Goal: Task Accomplishment & Management: Manage account settings

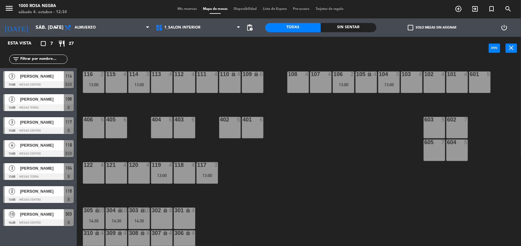
click at [203, 51] on div "power_input close" at bounding box center [283, 48] width 412 height 23
click at [410, 25] on span "check_box_outline_blank" at bounding box center [410, 28] width 6 height 6
click at [432, 28] on input "check_box_outline_blank Solo mesas sin asignar" at bounding box center [432, 28] width 0 height 0
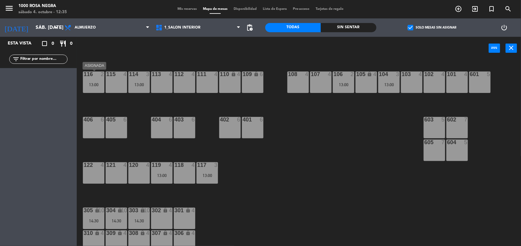
click at [94, 85] on div "13:00" at bounding box center [93, 85] width 21 height 4
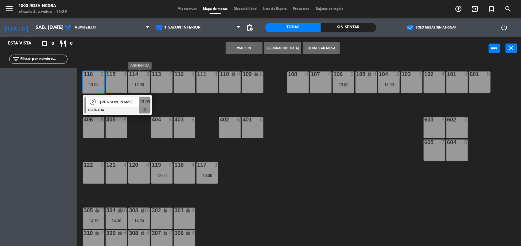
click at [142, 84] on div "13:00" at bounding box center [138, 85] width 21 height 4
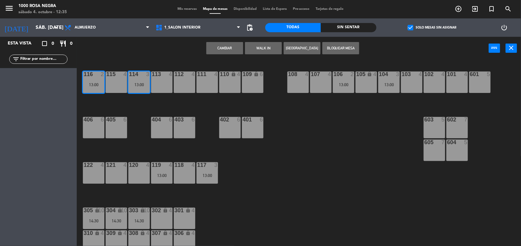
click at [142, 84] on div "13:00" at bounding box center [138, 85] width 21 height 4
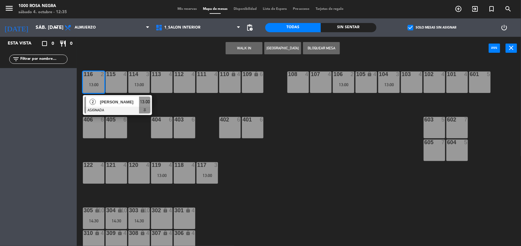
click at [177, 110] on div "116 2 13:00 2 [PERSON_NAME] ASIGNADA 13:00 115 4 114 3 13:00 113 4 112 4 111 4 …" at bounding box center [301, 154] width 439 height 186
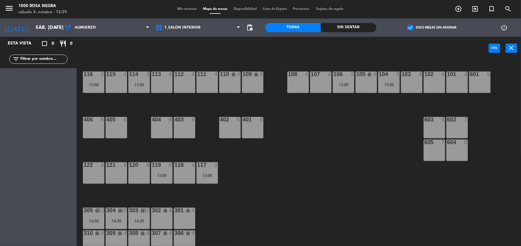
click at [187, 103] on div "116 2 13:00 115 4 114 3 13:00 113 4 112 4 111 4 110 lock 4 109 lock 6 108 4 107…" at bounding box center [301, 154] width 439 height 186
click at [28, 59] on input "text" at bounding box center [44, 59] width 48 height 7
type input "[PERSON_NAME]"
click at [408, 25] on span "check_box" at bounding box center [410, 28] width 6 height 6
click at [432, 28] on input "check_box Solo mesas sin asignar" at bounding box center [432, 28] width 0 height 0
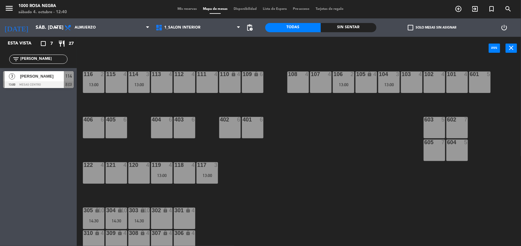
click at [141, 87] on div "114 3 13:00" at bounding box center [138, 81] width 21 height 21
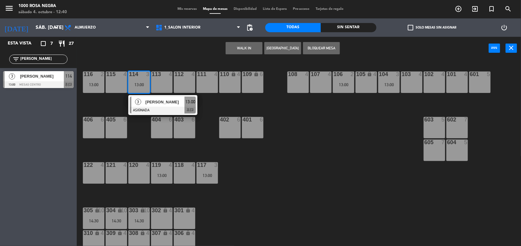
click at [157, 103] on span "[PERSON_NAME]" at bounding box center [164, 102] width 39 height 6
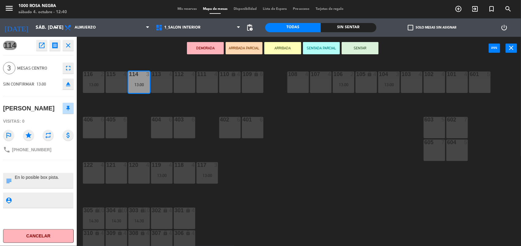
click at [372, 50] on button "SENTAR" at bounding box center [359, 48] width 37 height 12
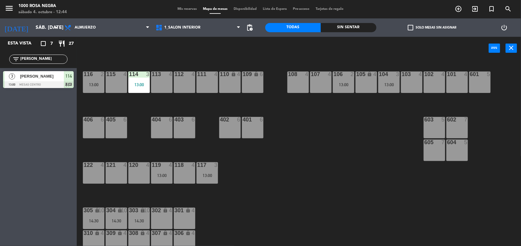
click at [372, 50] on div "power_input close" at bounding box center [283, 48] width 412 height 23
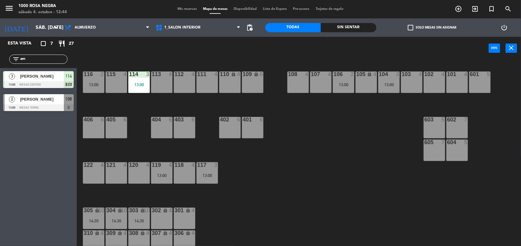
type input "a"
type input "man"
click at [405, 85] on div "103 4" at bounding box center [411, 81] width 21 height 21
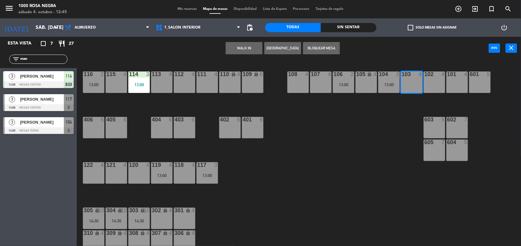
click at [245, 47] on button "WALK IN" at bounding box center [243, 48] width 37 height 12
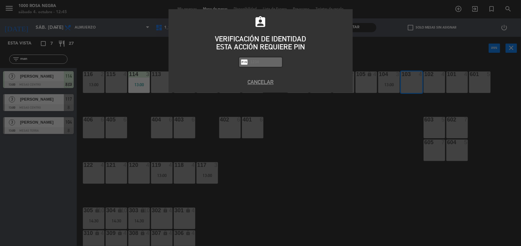
click at [256, 62] on input "text" at bounding box center [265, 62] width 31 height 7
type input "2492"
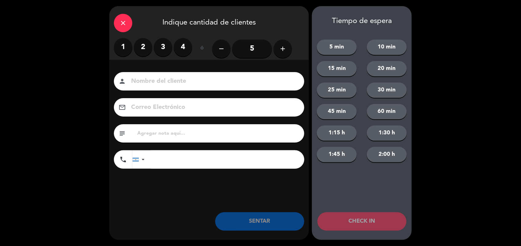
click at [146, 50] on label "2" at bounding box center [143, 47] width 18 height 18
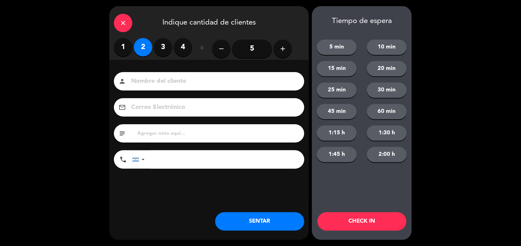
click at [156, 79] on input at bounding box center [213, 81] width 166 height 11
type input "calle"
click at [260, 223] on button "SENTAR" at bounding box center [259, 221] width 89 height 18
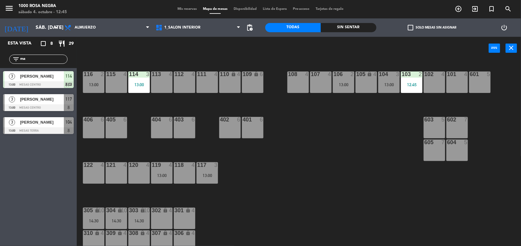
type input "m"
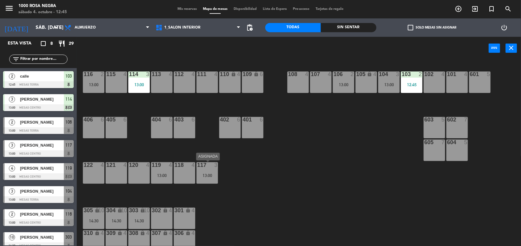
click at [210, 175] on div "13:00" at bounding box center [206, 175] width 21 height 4
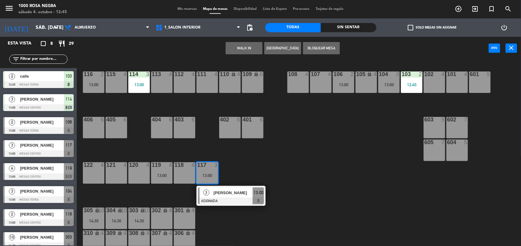
click at [110, 86] on div "115 4" at bounding box center [116, 81] width 21 height 21
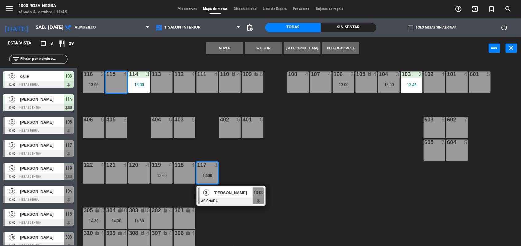
click at [218, 48] on button "Mover" at bounding box center [224, 48] width 37 height 12
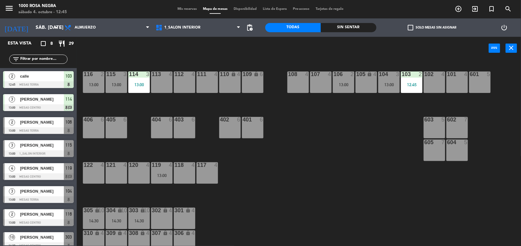
click at [209, 172] on div "117 4" at bounding box center [206, 172] width 21 height 21
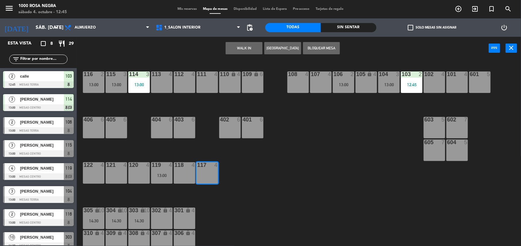
click at [256, 51] on button "WALK IN" at bounding box center [243, 48] width 37 height 12
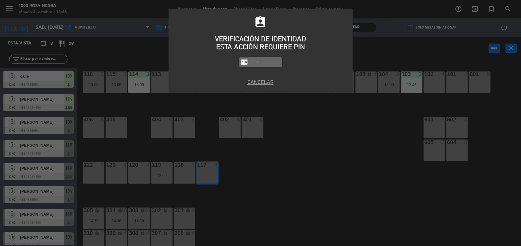
click at [264, 64] on input "text" at bounding box center [265, 62] width 31 height 7
type input "2492"
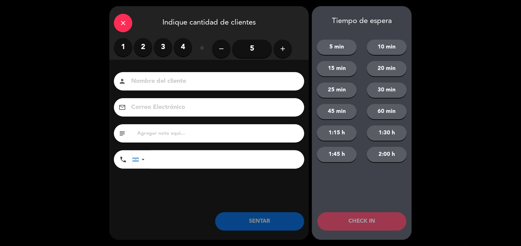
click at [179, 47] on label "4" at bounding box center [183, 47] width 18 height 18
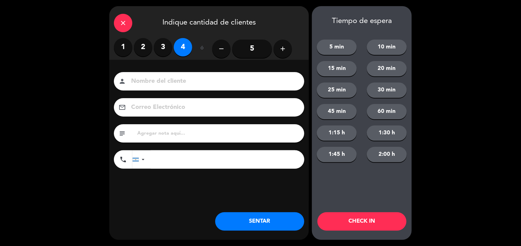
click at [145, 82] on input at bounding box center [213, 81] width 166 height 11
type input "calle"
click at [260, 218] on button "SENTAR" at bounding box center [259, 221] width 89 height 18
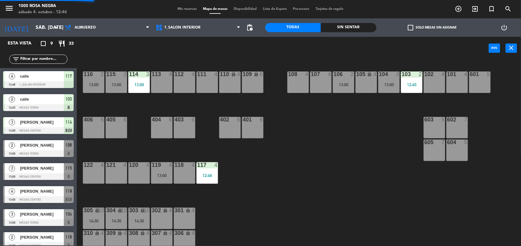
click at [318, 183] on div "116 2 13:00 115 3 13:00 114 3 13:00 113 4 112 4 111 4 110 lock 4 109 lock 6 108…" at bounding box center [301, 154] width 439 height 186
click at [60, 57] on input "text" at bounding box center [44, 59] width 48 height 7
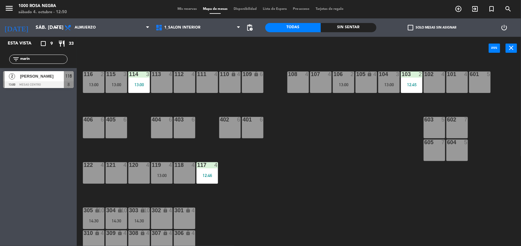
type input "marin"
click at [44, 124] on div "Esta vista crop_square 9 restaurant 33 filter_list marin 2 [PERSON_NAME] 13:00 …" at bounding box center [38, 141] width 77 height 209
click at [84, 77] on div "116" at bounding box center [83, 74] width 0 height 6
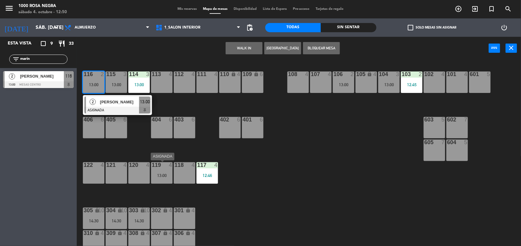
click at [163, 171] on div "119 4 13:00" at bounding box center [161, 172] width 21 height 21
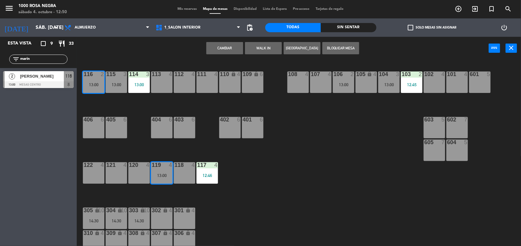
click at [229, 48] on button "Cambiar" at bounding box center [224, 48] width 37 height 12
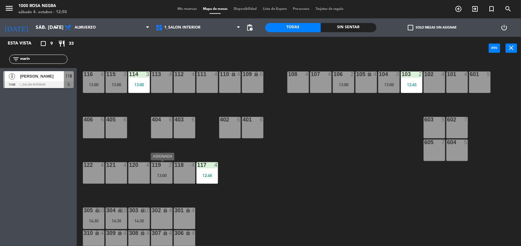
click at [163, 176] on div "13:00" at bounding box center [161, 175] width 21 height 4
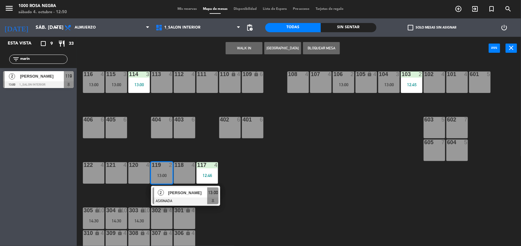
click at [184, 200] on div at bounding box center [185, 201] width 66 height 7
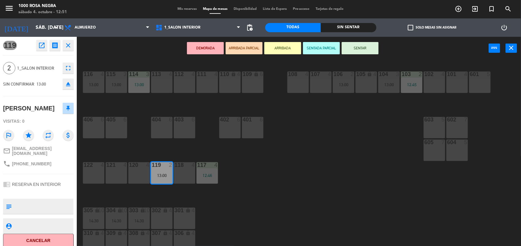
click at [364, 49] on button "SENTAR" at bounding box center [359, 48] width 37 height 12
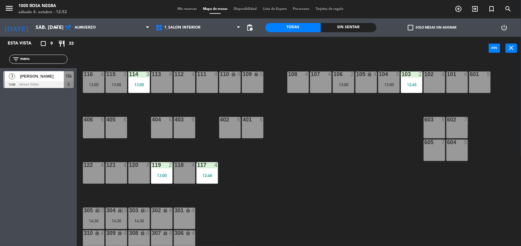
type input "manu"
click at [58, 82] on div at bounding box center [38, 84] width 71 height 7
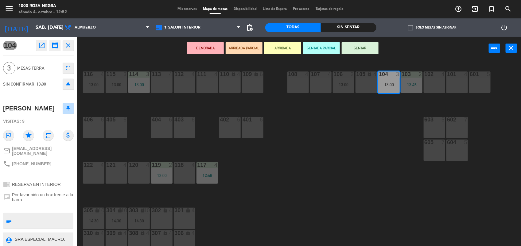
click at [351, 48] on button "SENTAR" at bounding box center [359, 48] width 37 height 12
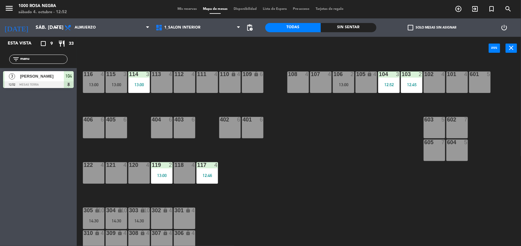
click at [349, 207] on div "116 4 13:00 115 3 13:00 114 3 13:00 113 4 112 4 111 4 110 lock 4 109 lock 6 108…" at bounding box center [301, 154] width 439 height 186
click at [293, 85] on div "108 4" at bounding box center [297, 81] width 21 height 21
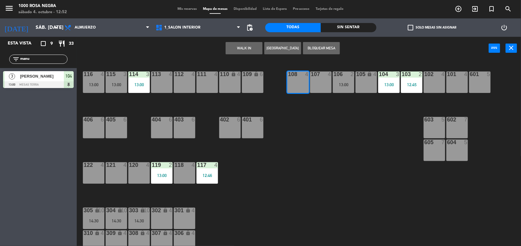
click at [249, 45] on button "WALK IN" at bounding box center [243, 48] width 37 height 12
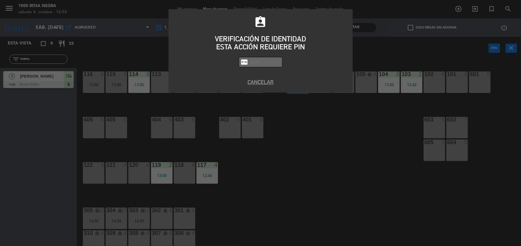
click at [266, 65] on input "text" at bounding box center [265, 62] width 31 height 7
type input "2492"
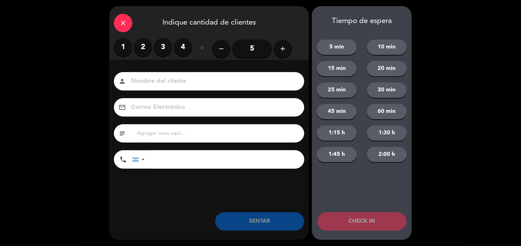
click at [162, 51] on label "3" at bounding box center [163, 47] width 18 height 18
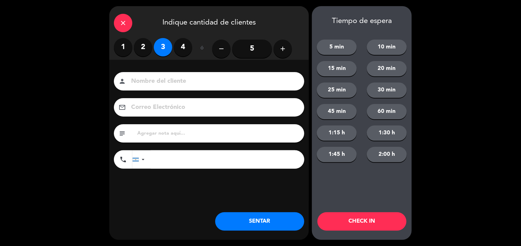
click at [149, 84] on input at bounding box center [213, 81] width 166 height 11
type input "calle"
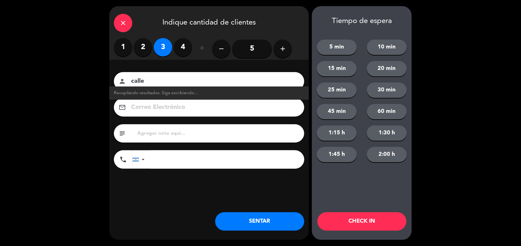
click at [248, 224] on button "SENTAR" at bounding box center [259, 221] width 89 height 18
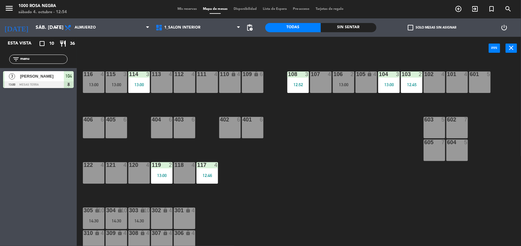
click at [187, 9] on span "Mis reservas" at bounding box center [186, 8] width 25 height 3
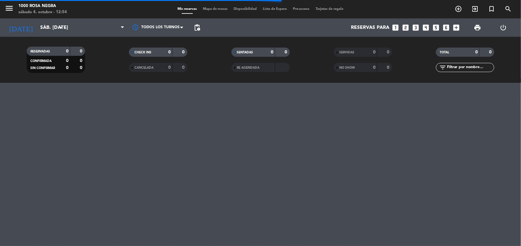
click at [405, 29] on icon "looks_two" at bounding box center [405, 28] width 8 height 8
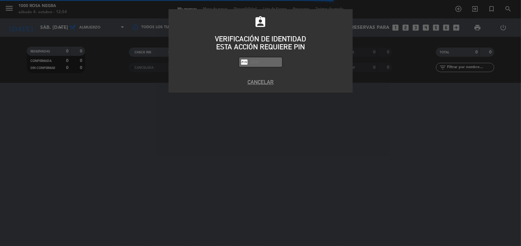
click at [264, 62] on input "text" at bounding box center [265, 62] width 31 height 7
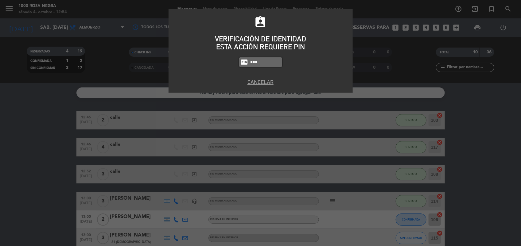
type input "2492"
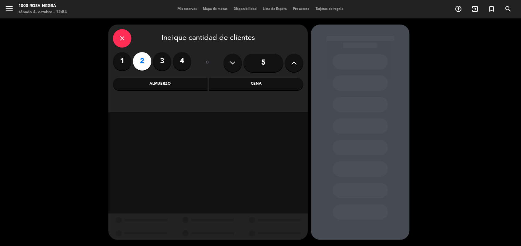
click at [170, 87] on div "Almuerzo" at bounding box center [160, 84] width 94 height 12
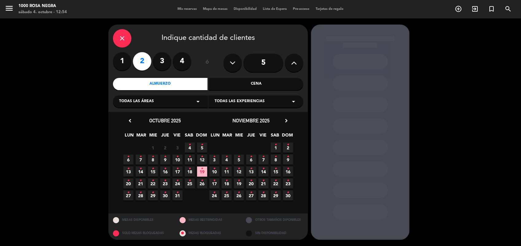
click at [189, 148] on icon "•" at bounding box center [190, 145] width 2 height 10
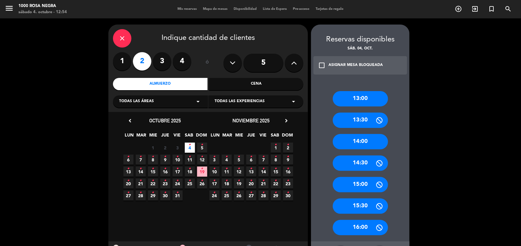
click at [399, 164] on div "13:00 13:30 14:00 14:30 15:00 15:30 16:00" at bounding box center [360, 160] width 98 height 163
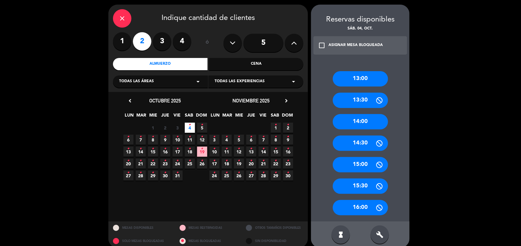
scroll to position [28, 0]
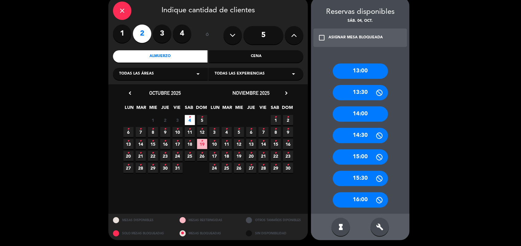
click at [384, 223] on div "build" at bounding box center [379, 227] width 18 height 18
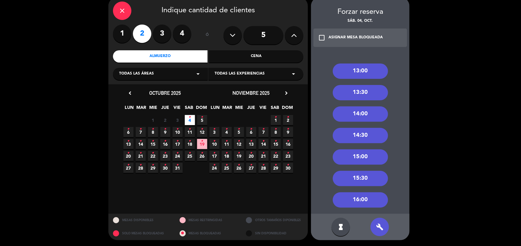
click at [373, 70] on div "13:00" at bounding box center [360, 71] width 55 height 15
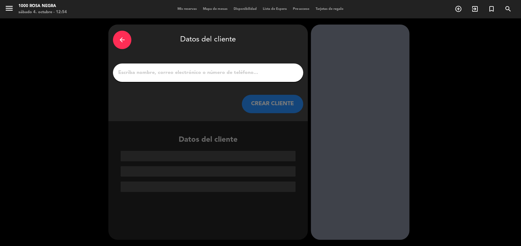
click at [232, 78] on div at bounding box center [208, 73] width 190 height 18
click at [211, 76] on input "1" at bounding box center [207, 72] width 181 height 9
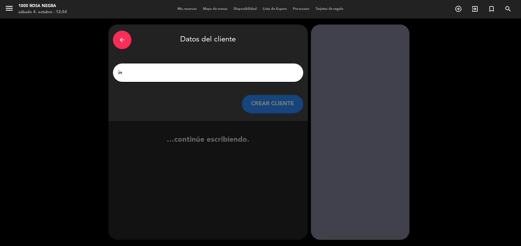
type input "i"
type input "[PERSON_NAME]"
click at [272, 103] on button "CREAR CLIENTE" at bounding box center [272, 104] width 61 height 18
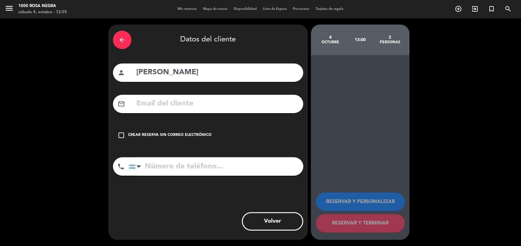
click at [156, 132] on div "Crear reserva sin correo electrónico" at bounding box center [169, 135] width 83 height 6
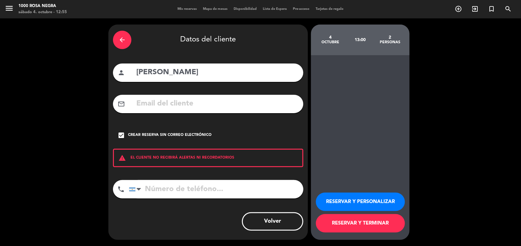
click at [157, 194] on input "tel" at bounding box center [216, 189] width 174 height 18
type input "1111111111"
click at [339, 200] on button "RESERVAR Y PERSONALIZAR" at bounding box center [360, 202] width 89 height 18
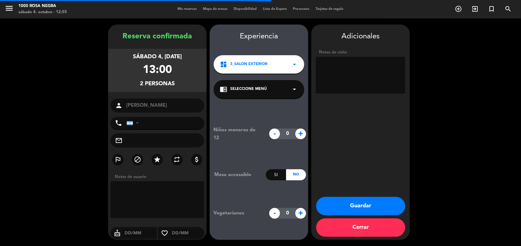
type input "[PHONE_NUMBER]"
click at [356, 206] on button "Guardar" at bounding box center [360, 206] width 89 height 18
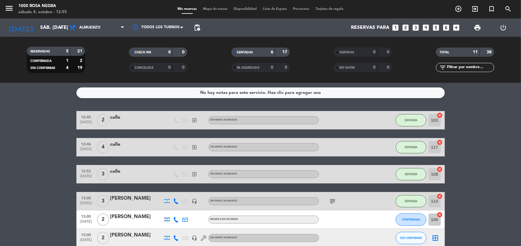
click at [221, 10] on span "Mapa de mesas" at bounding box center [215, 8] width 31 height 3
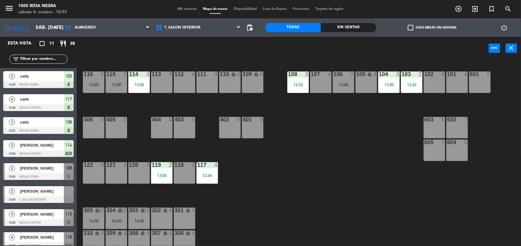
click at [318, 171] on div "116 4 13:00 115 3 13:00 114 3 13:00 113 4 112 4 111 4 110 lock 4 109 lock 6 108…" at bounding box center [301, 154] width 439 height 186
click at [293, 135] on div "116 4 13:00 115 3 13:00 114 3 13:00 113 4 112 4 111 4 110 lock 4 109 lock 6 108…" at bounding box center [301, 154] width 439 height 186
click at [242, 191] on div "116 4 13:00 115 3 13:00 114 3 13:00 113 4 112 4 111 4 110 lock 4 109 lock 6 108…" at bounding box center [301, 154] width 439 height 186
click at [116, 182] on div "121 4" at bounding box center [116, 172] width 21 height 21
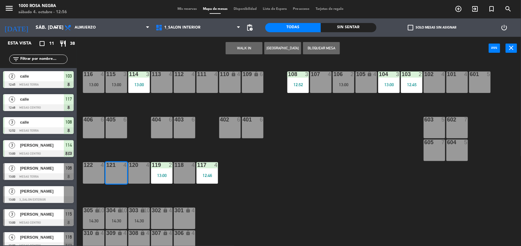
click at [247, 50] on button "WALK IN" at bounding box center [243, 48] width 37 height 12
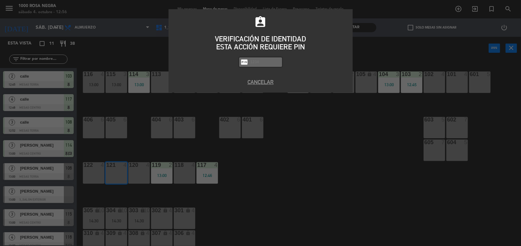
click at [256, 61] on input "text" at bounding box center [265, 62] width 31 height 7
type input "2492"
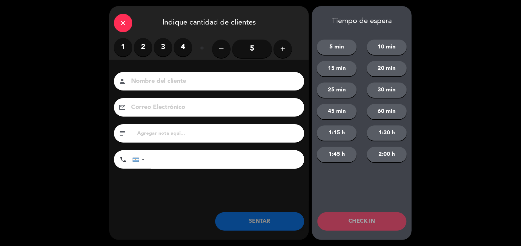
click at [146, 45] on label "2" at bounding box center [143, 47] width 18 height 18
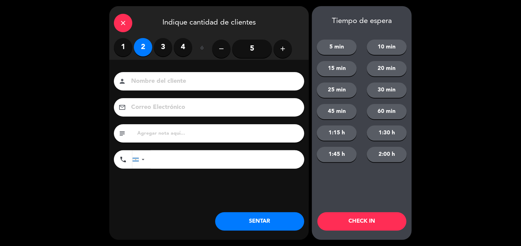
click at [152, 80] on input at bounding box center [213, 81] width 166 height 11
type input "CALLE"
click at [252, 228] on button "SENTAR" at bounding box center [259, 221] width 89 height 18
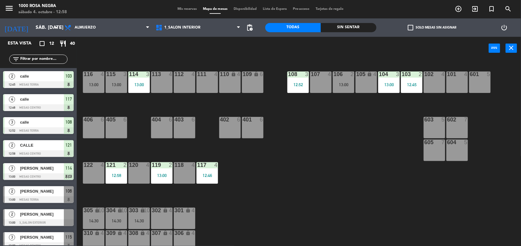
drag, startPoint x: 55, startPoint y: 55, endPoint x: 52, endPoint y: 58, distance: 4.4
click at [52, 58] on div "filter_list" at bounding box center [38, 59] width 58 height 9
click at [52, 58] on input "text" at bounding box center [44, 59] width 48 height 7
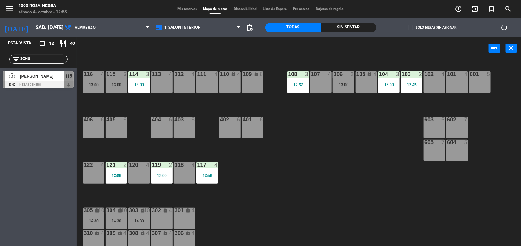
type input "SCHU"
click at [51, 83] on div at bounding box center [38, 84] width 71 height 7
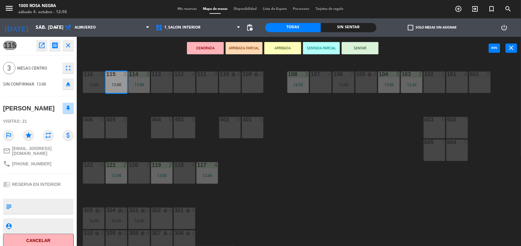
click at [456, 84] on div "101 4" at bounding box center [456, 81] width 21 height 21
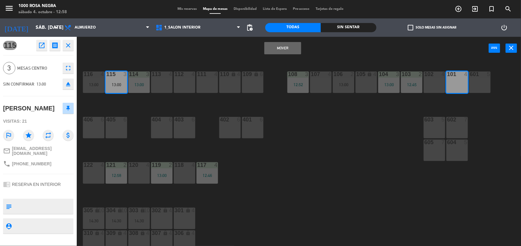
click at [292, 47] on button "Mover" at bounding box center [282, 48] width 37 height 12
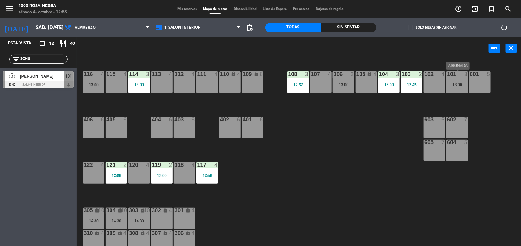
click at [460, 86] on div "13:00" at bounding box center [456, 85] width 21 height 4
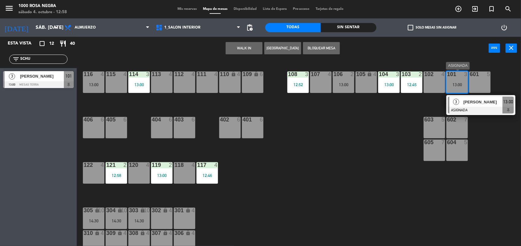
click at [468, 102] on span "[PERSON_NAME]" at bounding box center [482, 102] width 39 height 6
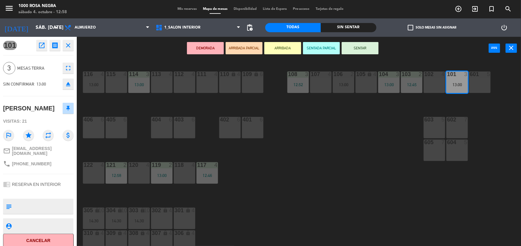
click at [375, 51] on button "SENTAR" at bounding box center [359, 48] width 37 height 12
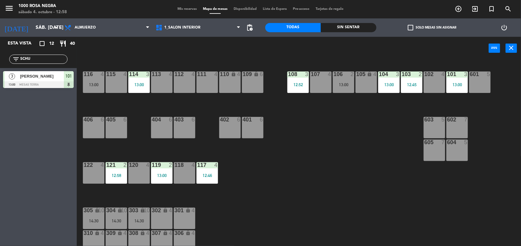
click at [325, 148] on div "116 4 13:00 115 4 114 3 13:00 113 4 112 4 111 4 110 lock 4 109 lock 6 108 3 12:…" at bounding box center [301, 154] width 439 height 186
click at [329, 158] on div "116 4 13:00 115 4 114 3 13:00 113 4 112 4 111 4 110 lock 4 109 lock 6 108 3 12:…" at bounding box center [301, 154] width 439 height 186
drag, startPoint x: 329, startPoint y: 158, endPoint x: 349, endPoint y: 161, distance: 20.8
click at [349, 161] on div "116 4 13:00 115 4 114 3 13:00 113 4 112 4 111 4 110 lock 4 109 lock 6 108 3 12:…" at bounding box center [301, 154] width 439 height 186
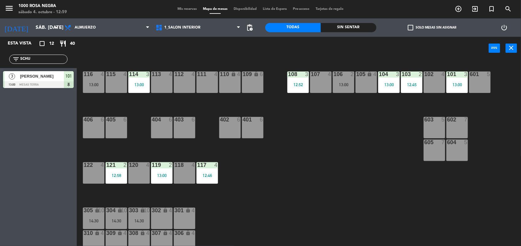
click at [117, 90] on div "115 4" at bounding box center [116, 81] width 21 height 21
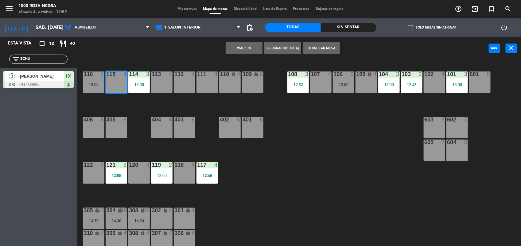
click at [233, 50] on button "WALK IN" at bounding box center [243, 48] width 37 height 12
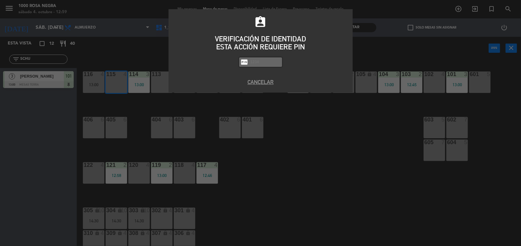
click at [256, 65] on input "text" at bounding box center [265, 62] width 31 height 7
type input "2492"
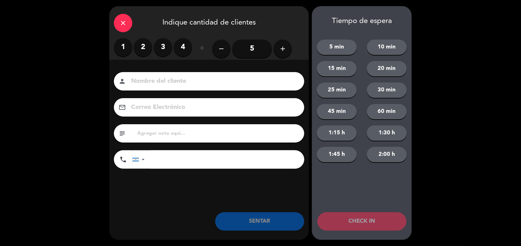
click at [187, 45] on label "4" at bounding box center [183, 47] width 18 height 18
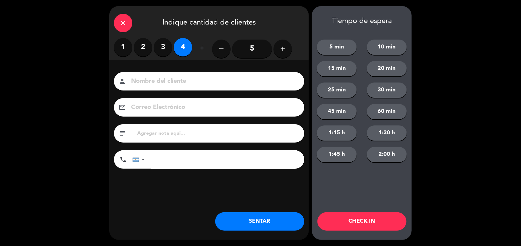
click at [169, 83] on input at bounding box center [213, 81] width 166 height 11
type input "CALLE"
click at [282, 221] on button "SENTAR" at bounding box center [259, 221] width 89 height 18
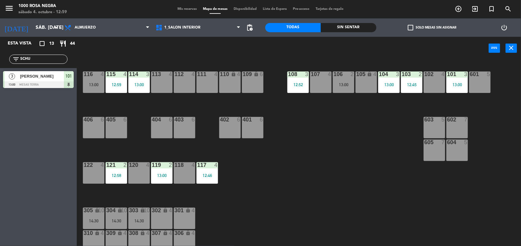
click at [358, 164] on div "116 4 13:00 115 4 12:59 114 3 13:00 113 4 112 4 111 4 110 lock 4 109 lock 6 108…" at bounding box center [301, 154] width 439 height 186
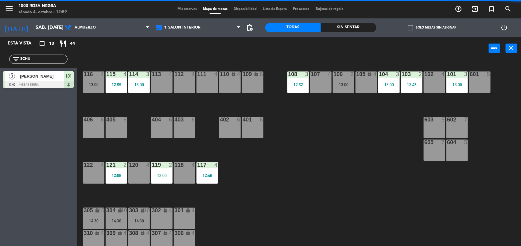
drag, startPoint x: 358, startPoint y: 164, endPoint x: 93, endPoint y: 90, distance: 275.6
click at [93, 90] on div "116 4 13:00 115 4 12:59 114 3 13:00 113 4 112 4 111 4 110 lock 4 109 lock 6 108…" at bounding box center [301, 154] width 439 height 186
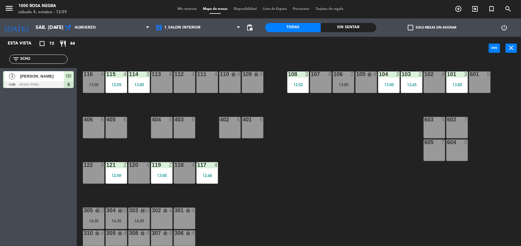
click at [42, 58] on input "SCHU" at bounding box center [44, 59] width 48 height 7
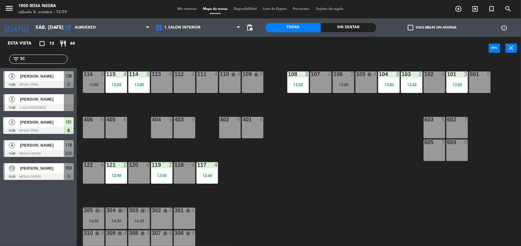
type input "S"
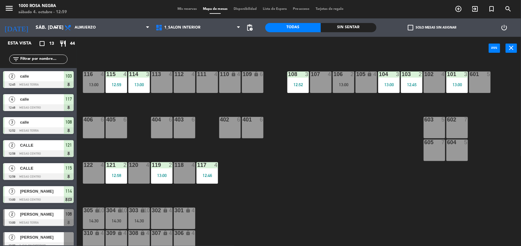
click at [390, 193] on div "116 4 13:00 115 4 12:59 114 3 13:00 113 4 112 4 111 4 110 lock 4 109 lock 6 108…" at bounding box center [301, 154] width 439 height 186
click at [355, 192] on div "116 4 13:00 115 4 12:59 114 3 13:00 113 4 112 4 111 4 110 lock 4 109 lock 6 108…" at bounding box center [301, 154] width 439 height 186
click at [332, 214] on div "116 4 13:00 115 4 12:59 114 3 13:00 113 4 112 4 111 4 110 lock 4 109 lock 6 108…" at bounding box center [301, 154] width 439 height 186
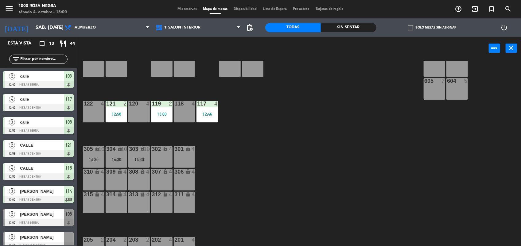
scroll to position [73, 0]
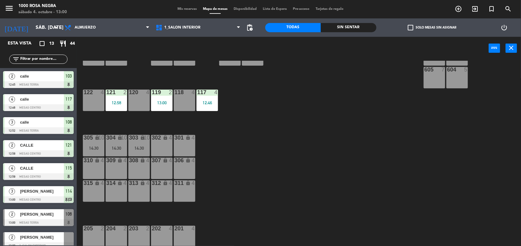
click at [88, 103] on div "122 4" at bounding box center [93, 100] width 21 height 21
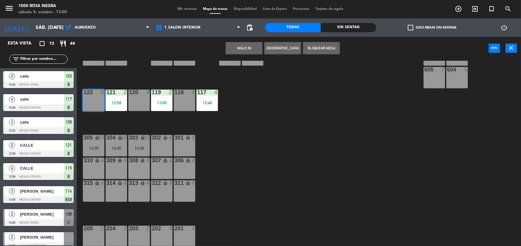
click at [250, 42] on button "WALK IN" at bounding box center [243, 48] width 37 height 12
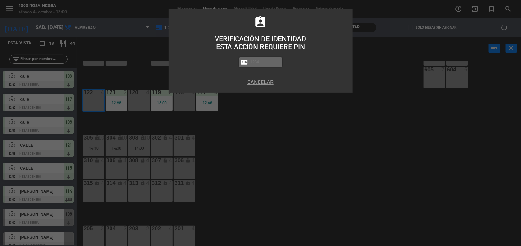
click at [256, 63] on input "text" at bounding box center [265, 62] width 31 height 7
type input "2492"
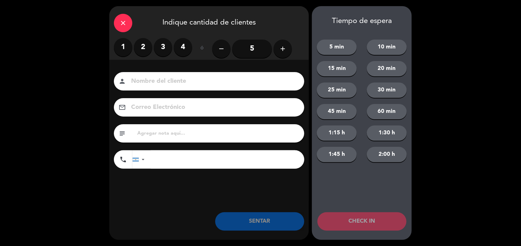
click at [185, 47] on label "4" at bounding box center [183, 47] width 18 height 18
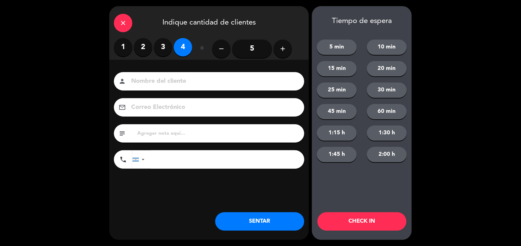
click at [163, 83] on input at bounding box center [213, 81] width 166 height 11
type input "CALLE"
drag, startPoint x: 261, startPoint y: 232, endPoint x: 266, endPoint y: 219, distance: 14.2
click at [266, 219] on div "close Indique cantidad de clientes 1 2 3 4 ó remove 5 add Nombre del cliente pe…" at bounding box center [208, 123] width 199 height 234
click at [266, 219] on button "SENTAR" at bounding box center [259, 221] width 89 height 18
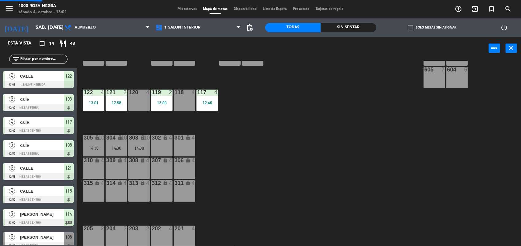
click at [434, 82] on div "605 7" at bounding box center [433, 77] width 21 height 21
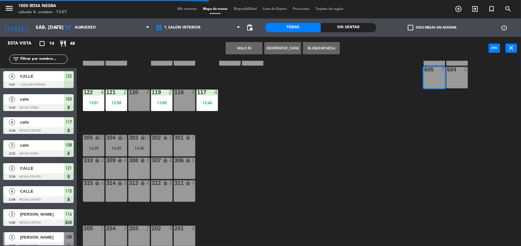
click at [253, 45] on button "WALK IN" at bounding box center [243, 48] width 37 height 12
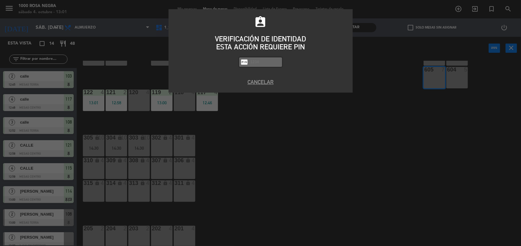
click at [264, 62] on input "text" at bounding box center [265, 62] width 31 height 7
type input "2492"
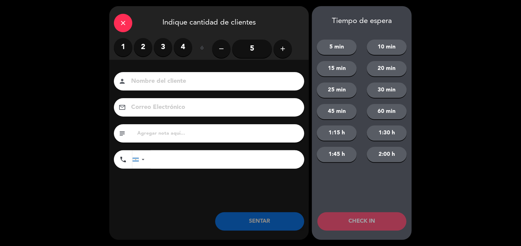
click at [282, 47] on div "close Indique cantidad de clientes 1 2 3 4 ó remove 5 add Nombre del cliente pe…" at bounding box center [208, 123] width 199 height 234
click at [282, 47] on icon "add" at bounding box center [282, 48] width 7 height 7
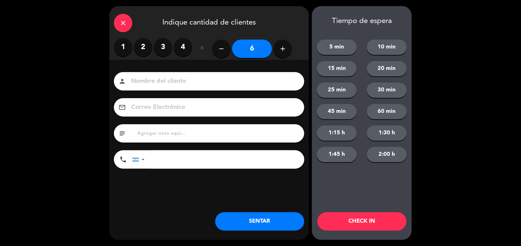
click at [201, 80] on input at bounding box center [213, 81] width 166 height 11
type input "CALLE"
click at [278, 216] on button "SENTAR" at bounding box center [259, 221] width 89 height 18
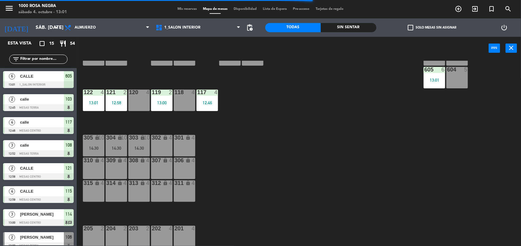
click at [480, 125] on div "116 4 13:00 115 4 12:59 114 3 13:00 113 4 112 4 111 4 110 lock 4 109 lock 6 108…" at bounding box center [301, 154] width 439 height 186
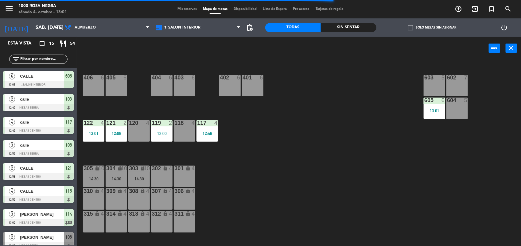
scroll to position [27, 0]
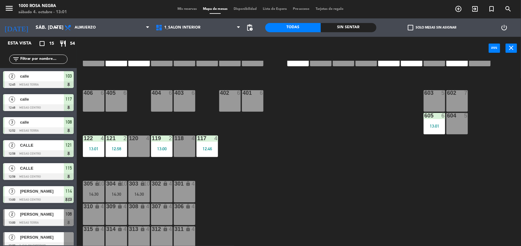
click at [458, 100] on div "602 7" at bounding box center [456, 100] width 21 height 21
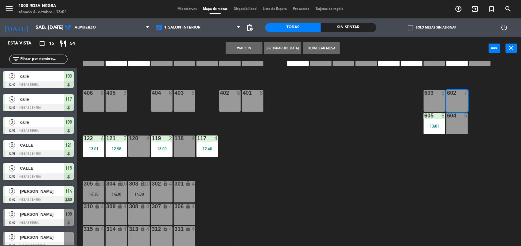
click at [252, 47] on button "WALK IN" at bounding box center [243, 48] width 37 height 12
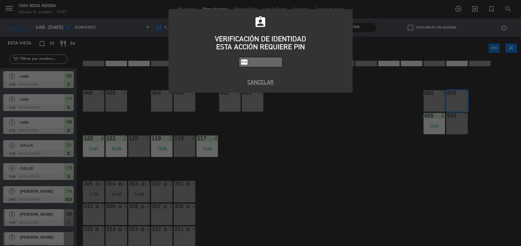
click at [259, 62] on input "text" at bounding box center [265, 62] width 31 height 7
type input "2492"
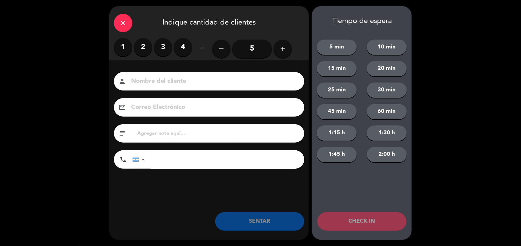
click at [284, 48] on icon "add" at bounding box center [282, 48] width 7 height 7
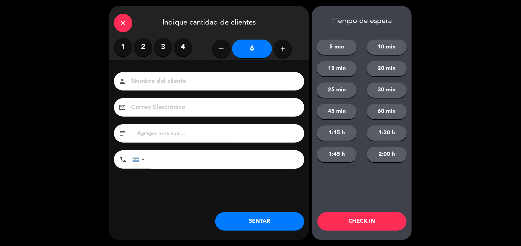
click at [185, 82] on input at bounding box center [213, 81] width 166 height 11
type input "CALLE"
click at [291, 216] on button "SENTAR" at bounding box center [259, 221] width 89 height 18
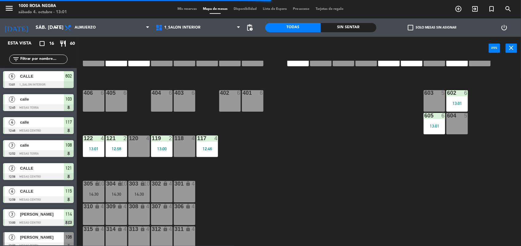
click at [319, 195] on div "116 4 13:00 115 4 12:59 114 3 13:00 113 4 112 4 111 4 110 lock 4 109 lock 6 108…" at bounding box center [301, 154] width 439 height 186
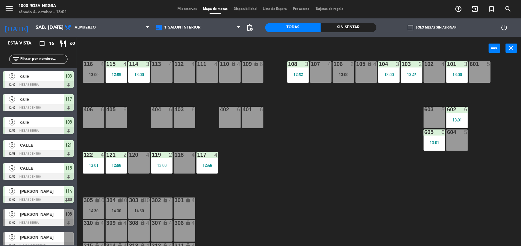
scroll to position [0, 0]
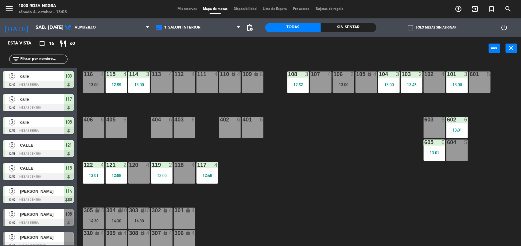
click at [343, 175] on div "116 4 13:00 115 4 12:59 114 3 13:00 113 4 112 4 111 4 110 lock 4 109 lock 6 108…" at bounding box center [301, 154] width 439 height 186
click at [191, 9] on span "Mis reservas" at bounding box center [186, 8] width 25 height 3
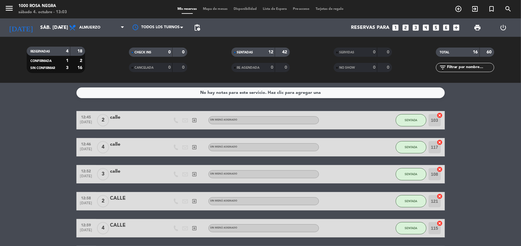
click at [448, 28] on icon "looks_6" at bounding box center [446, 28] width 8 height 8
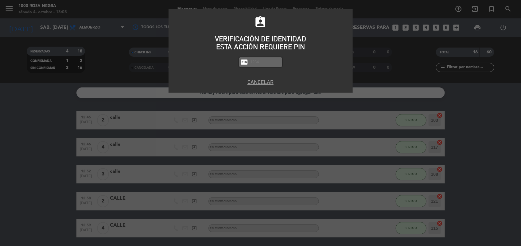
click at [276, 62] on input "text" at bounding box center [265, 62] width 31 height 7
type input "2492"
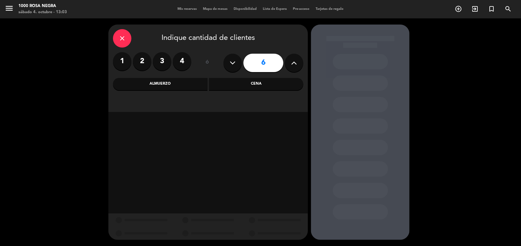
click at [166, 83] on div "Almuerzo" at bounding box center [160, 84] width 94 height 12
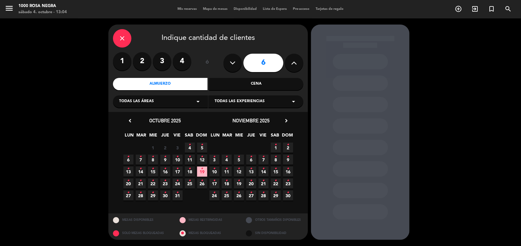
click at [189, 145] on icon "•" at bounding box center [190, 145] width 2 height 10
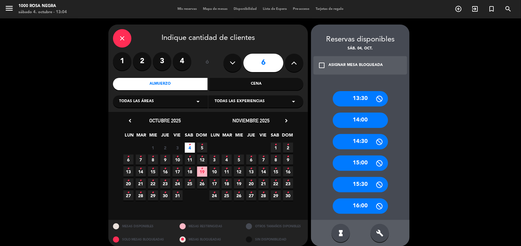
click at [399, 163] on div "13:30 14:00 14:30 15:00 15:30 16:00" at bounding box center [360, 149] width 98 height 141
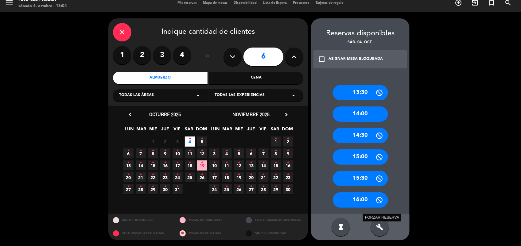
click at [376, 227] on icon "build" at bounding box center [379, 226] width 7 height 7
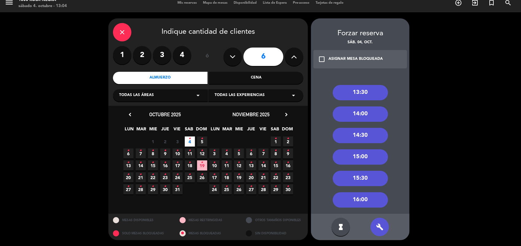
click at [371, 135] on div "14:30" at bounding box center [360, 135] width 55 height 15
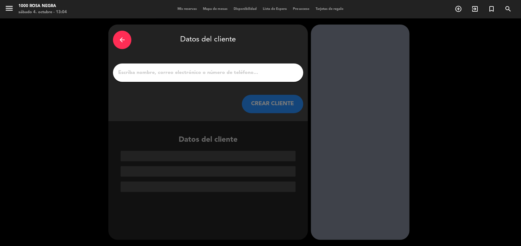
scroll to position [0, 0]
click at [221, 72] on input "1" at bounding box center [207, 72] width 181 height 9
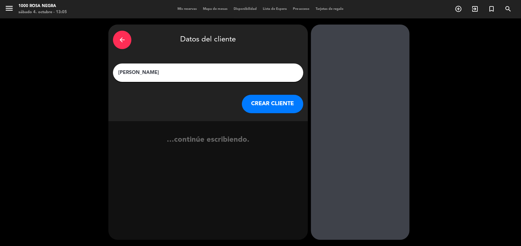
type input "[PERSON_NAME]"
click at [282, 112] on button "CREAR CLIENTE" at bounding box center [272, 104] width 61 height 18
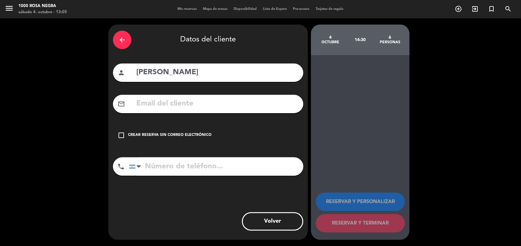
click at [121, 134] on icon "check_box_outline_blank" at bounding box center [120, 135] width 7 height 7
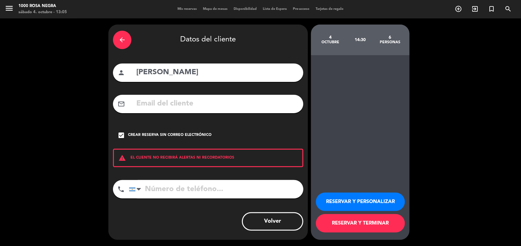
click at [161, 186] on input "tel" at bounding box center [216, 189] width 174 height 18
type input "1138104337"
click at [352, 199] on button "RESERVAR Y PERSONALIZAR" at bounding box center [360, 202] width 89 height 18
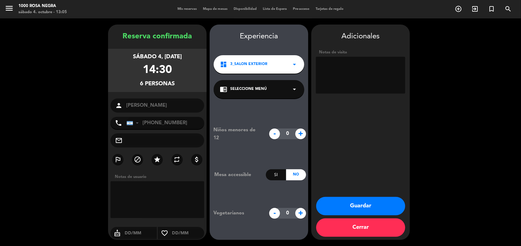
click at [360, 67] on textarea at bounding box center [360, 75] width 89 height 37
type textarea "D"
type textarea "P"
type textarea "AFUERA O TRADICIONAL???"
click at [367, 206] on button "Guardar" at bounding box center [360, 206] width 89 height 18
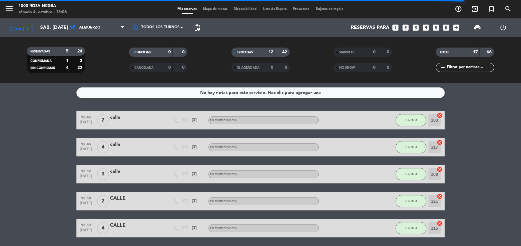
click at [218, 11] on span "Mapa de mesas" at bounding box center [215, 8] width 31 height 3
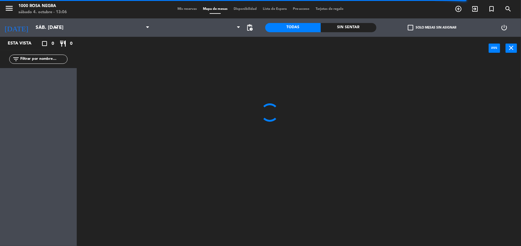
click at [218, 11] on span "Mapa de mesas" at bounding box center [215, 8] width 31 height 3
click at [154, 44] on div "power_input close" at bounding box center [283, 48] width 412 height 23
click at [94, 79] on div at bounding box center [301, 154] width 439 height 186
click at [134, 84] on div at bounding box center [301, 154] width 439 height 186
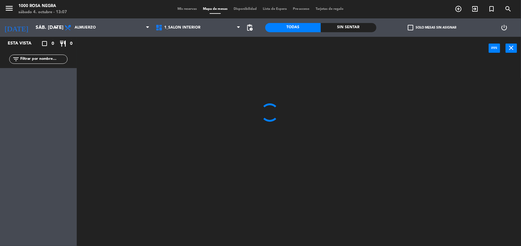
click at [168, 64] on div at bounding box center [301, 154] width 439 height 186
click at [190, 9] on span "Mis reservas" at bounding box center [186, 8] width 25 height 3
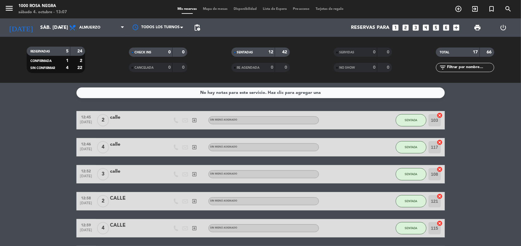
click at [215, 9] on span "Mapa de mesas" at bounding box center [215, 8] width 31 height 3
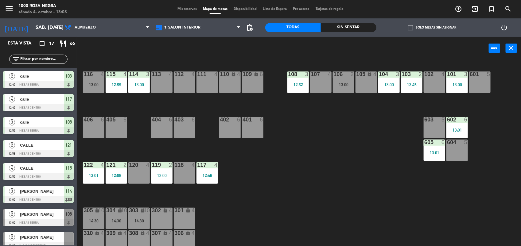
click at [238, 57] on div "power_input close" at bounding box center [283, 48] width 412 height 23
click at [254, 174] on div "116 4 13:00 115 4 12:59 114 3 13:00 113 4 112 4 111 4 110 lock 4 109 lock 6 108…" at bounding box center [301, 154] width 439 height 186
click at [187, 176] on div "118 4" at bounding box center [184, 172] width 21 height 21
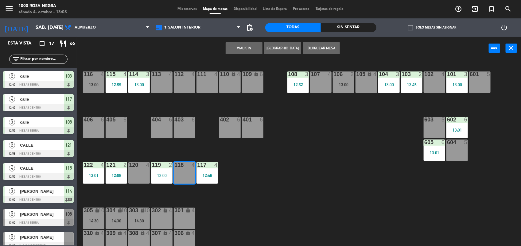
click at [254, 48] on button "WALK IN" at bounding box center [243, 48] width 37 height 12
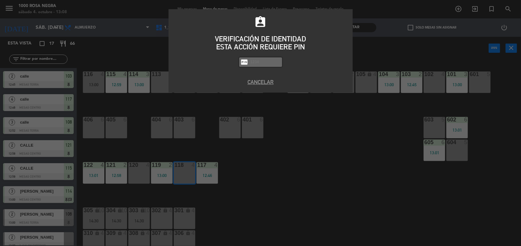
click at [254, 63] on input "text" at bounding box center [265, 62] width 31 height 7
type input "2492"
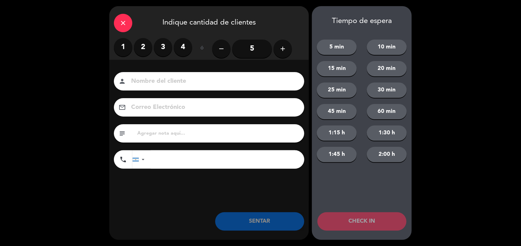
click at [142, 45] on label "2" at bounding box center [143, 47] width 18 height 18
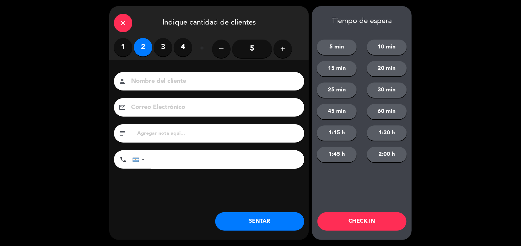
click at [148, 79] on input at bounding box center [213, 81] width 166 height 11
type input "CALLE"
click at [256, 222] on button "SENTAR" at bounding box center [259, 221] width 89 height 18
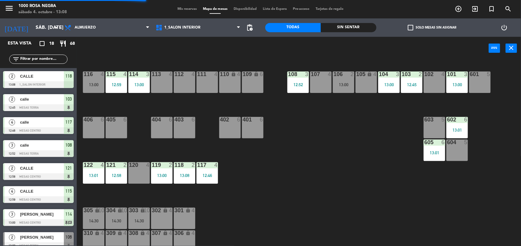
click at [321, 173] on div "116 4 13:00 115 4 12:59 114 3 13:00 113 4 112 4 111 4 110 lock 4 109 lock 6 108…" at bounding box center [301, 154] width 439 height 186
click at [182, 87] on div "112 4" at bounding box center [184, 81] width 21 height 21
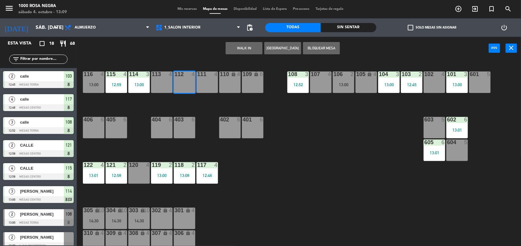
click at [237, 49] on button "WALK IN" at bounding box center [243, 48] width 37 height 12
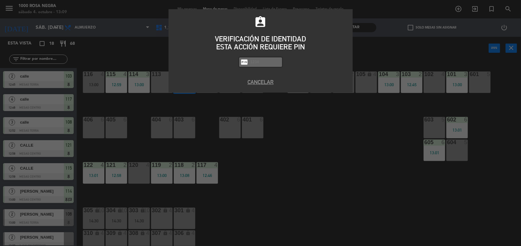
click at [252, 61] on input "text" at bounding box center [265, 62] width 31 height 7
type input "2492"
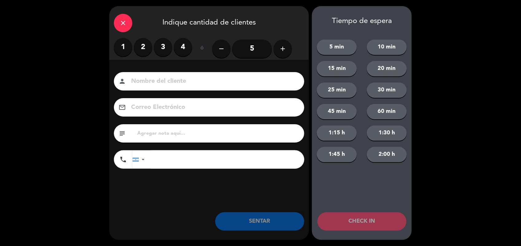
click at [148, 46] on label "2" at bounding box center [143, 47] width 18 height 18
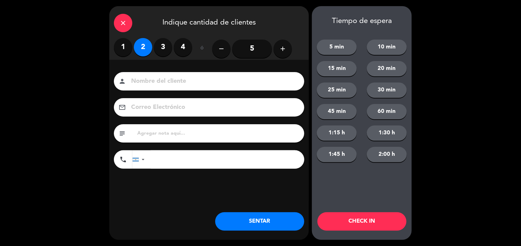
click at [152, 80] on input at bounding box center [213, 81] width 166 height 11
type input "CALLE"
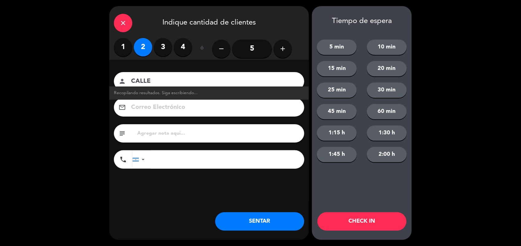
click at [271, 229] on button "SENTAR" at bounding box center [259, 221] width 89 height 18
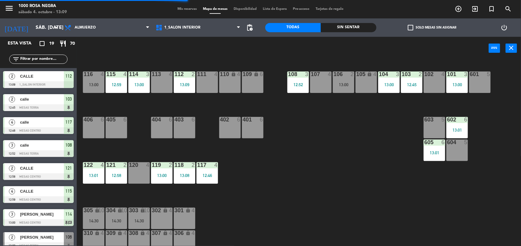
drag, startPoint x: 164, startPoint y: 94, endPoint x: 164, endPoint y: 82, distance: 12.6
click at [164, 82] on div "116 4 13:00 115 4 12:59 114 3 13:00 113 4 112 2 13:09 111 4 110 lock 4 109 lock…" at bounding box center [301, 154] width 439 height 186
click at [164, 82] on div "113 4" at bounding box center [161, 81] width 21 height 21
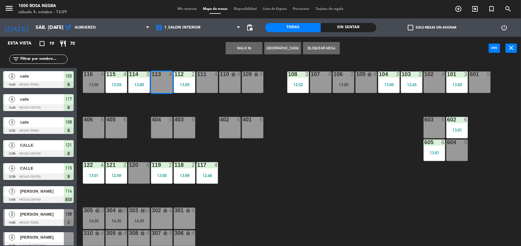
click at [245, 48] on button "WALK IN" at bounding box center [243, 48] width 37 height 12
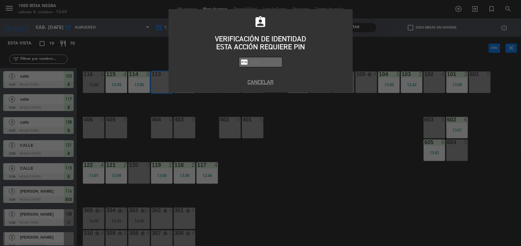
click at [255, 64] on input "text" at bounding box center [265, 62] width 31 height 7
type input "2492"
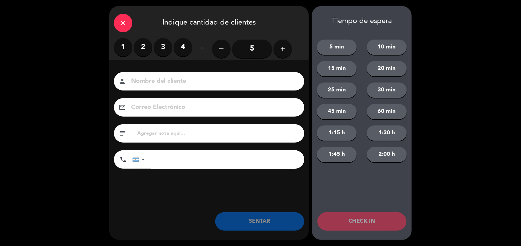
click at [165, 45] on label "3" at bounding box center [163, 47] width 18 height 18
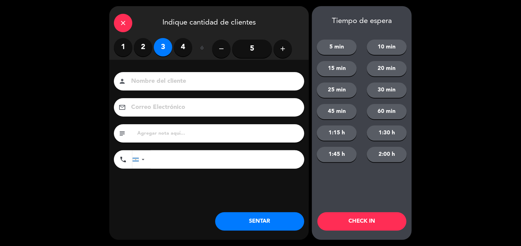
click at [147, 83] on input at bounding box center [213, 81] width 166 height 11
type input "CALLE"
click at [284, 223] on button "SENTAR" at bounding box center [259, 221] width 89 height 18
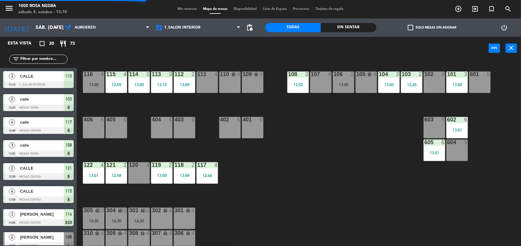
click at [266, 194] on div "116 4 13:00 115 4 12:59 114 3 13:00 113 3 13:10 112 2 13:09 111 4 110 lock 4 10…" at bounding box center [301, 154] width 439 height 186
click at [338, 118] on div "116 4 13:00 115 4 12:59 114 3 13:00 113 3 13:10 112 2 13:09 111 4 110 lock 4 10…" at bounding box center [301, 154] width 439 height 186
click at [322, 78] on div "107 4" at bounding box center [320, 81] width 21 height 21
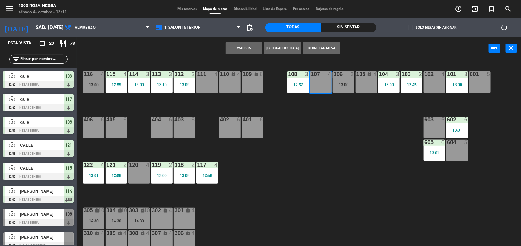
click at [250, 48] on button "WALK IN" at bounding box center [243, 48] width 37 height 12
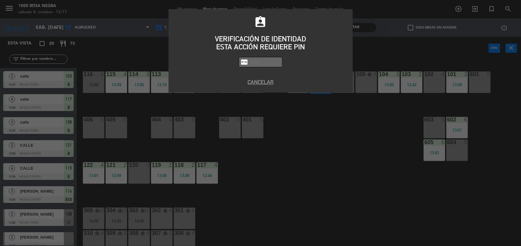
click at [260, 64] on input "text" at bounding box center [265, 62] width 31 height 7
type input "2492"
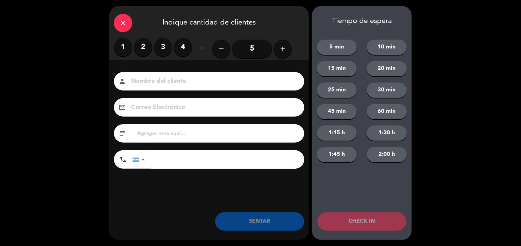
click at [136, 52] on label "2" at bounding box center [143, 47] width 18 height 18
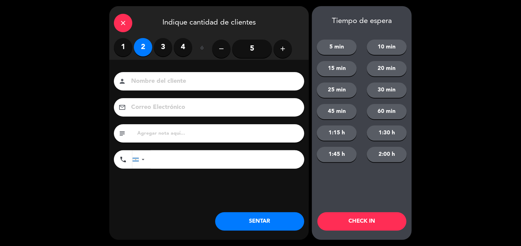
click at [138, 77] on input at bounding box center [213, 81] width 166 height 11
type input "CALLE"
click at [249, 216] on button "SENTAR" at bounding box center [259, 221] width 89 height 18
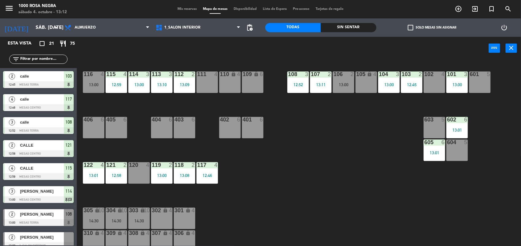
click at [312, 177] on div "116 4 13:00 115 4 12:59 114 3 13:00 113 3 13:10 112 2 13:09 111 4 110 lock 4 10…" at bounding box center [301, 154] width 439 height 186
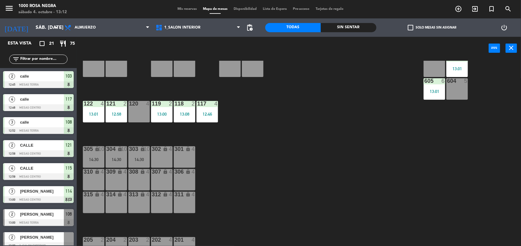
scroll to position [73, 0]
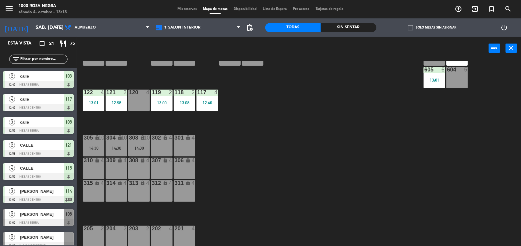
click at [238, 83] on div "116 4 13:00 115 4 12:59 114 3 13:00 113 3 13:10 112 2 13:09 111 4 110 lock 4 10…" at bounding box center [301, 154] width 439 height 186
click at [180, 233] on div "201 4" at bounding box center [184, 236] width 21 height 21
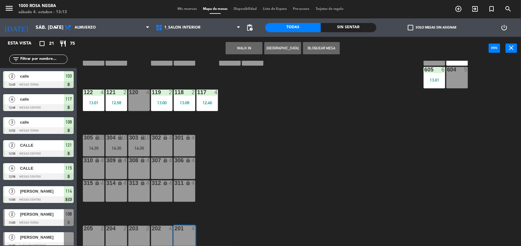
click at [249, 50] on button "WALK IN" at bounding box center [243, 48] width 37 height 12
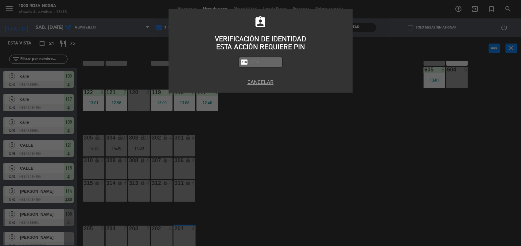
click at [256, 64] on input "text" at bounding box center [265, 62] width 31 height 7
type input "2492"
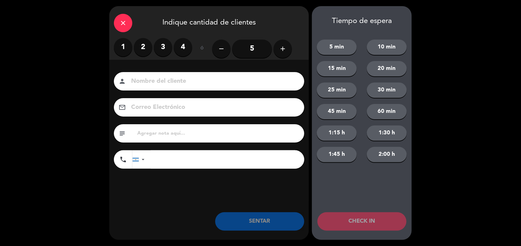
click at [146, 44] on label "2" at bounding box center [143, 47] width 18 height 18
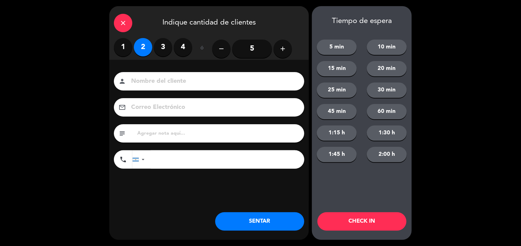
click at [146, 83] on input at bounding box center [213, 81] width 166 height 11
type input "CALLE"
click at [292, 221] on button "SENTAR" at bounding box center [259, 221] width 89 height 18
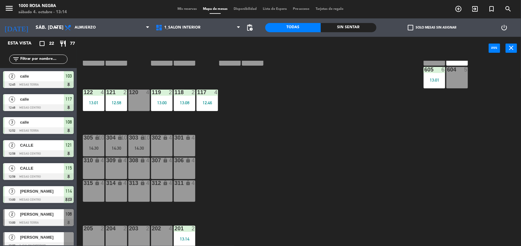
click at [56, 57] on input "text" at bounding box center [44, 59] width 48 height 7
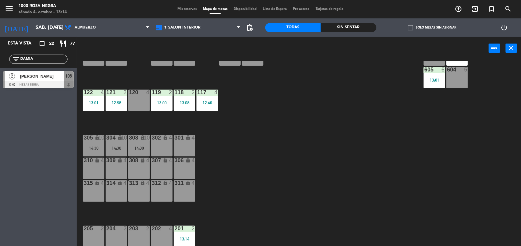
type input "DAMIA"
click at [284, 134] on div "116 4 13:00 115 4 12:59 114 3 13:00 113 3 13:10 112 2 13:09 111 4 110 lock 4 10…" at bounding box center [301, 154] width 439 height 186
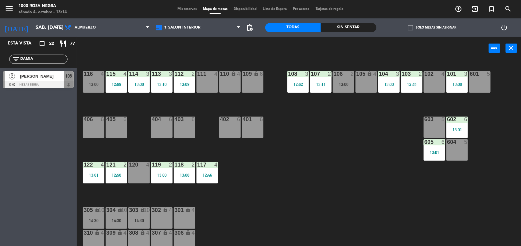
scroll to position [0, 0]
click at [64, 82] on div at bounding box center [38, 84] width 71 height 7
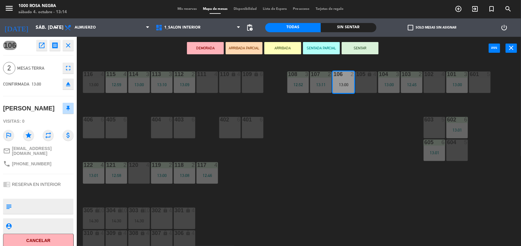
click at [370, 51] on button "SENTAR" at bounding box center [359, 48] width 37 height 12
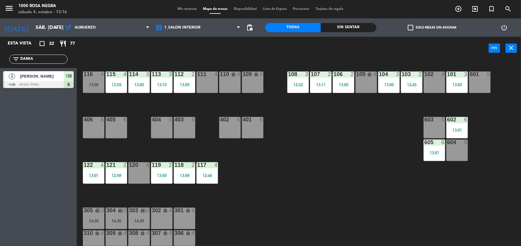
click at [315, 134] on div "116 4 13:00 115 4 12:59 114 3 13:00 113 3 13:10 112 2 13:09 111 4 110 lock 4 10…" at bounding box center [301, 154] width 439 height 186
click at [311, 149] on div "116 4 13:00 115 4 12:59 114 3 13:00 113 3 13:10 112 2 13:09 111 4 110 lock 4 10…" at bounding box center [301, 154] width 439 height 186
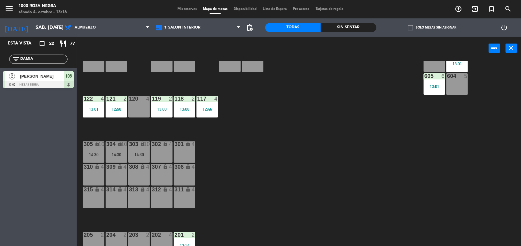
scroll to position [73, 0]
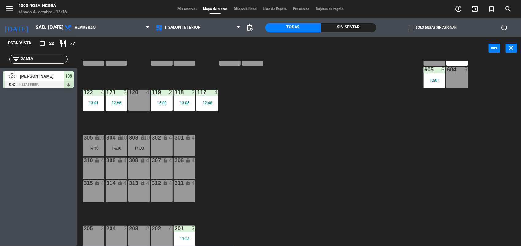
click at [154, 237] on div "202 4" at bounding box center [161, 236] width 21 height 21
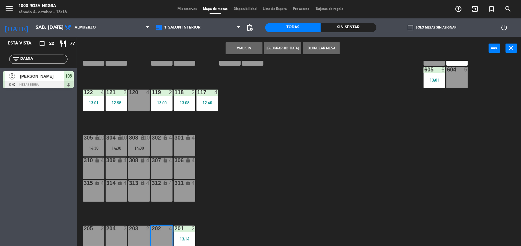
click at [252, 48] on button "WALK IN" at bounding box center [243, 48] width 37 height 12
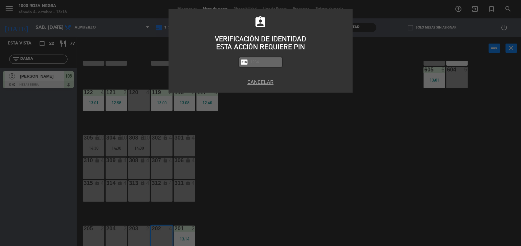
click at [256, 60] on input "text" at bounding box center [265, 62] width 31 height 7
type input "2492"
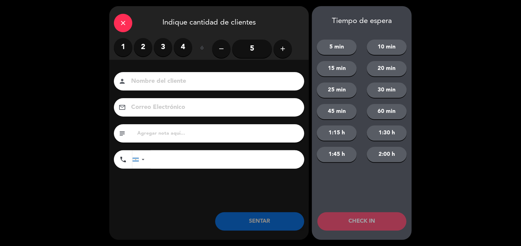
click at [151, 48] on label "2" at bounding box center [143, 47] width 18 height 18
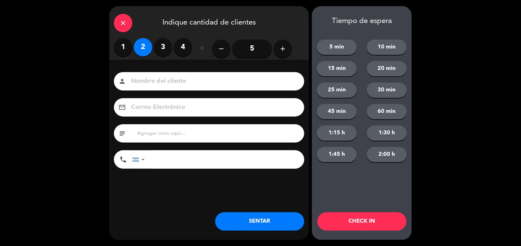
click at [155, 84] on input at bounding box center [213, 81] width 166 height 11
type input "CALLE"
click at [264, 221] on button "SENTAR" at bounding box center [259, 221] width 89 height 18
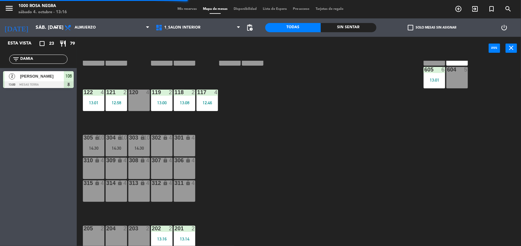
click at [272, 180] on div "116 4 13:00 115 4 12:59 114 3 13:00 113 3 13:10 112 2 13:09 111 4 110 lock 4 10…" at bounding box center [301, 154] width 439 height 186
click at [40, 60] on input "DAMIA" at bounding box center [44, 59] width 48 height 7
type input "D"
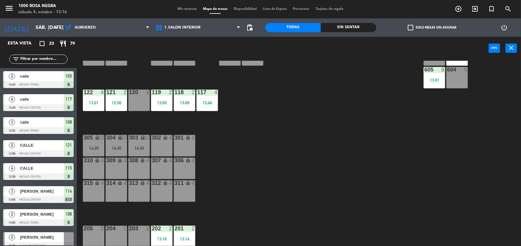
click at [110, 235] on div "204 2" at bounding box center [116, 236] width 21 height 21
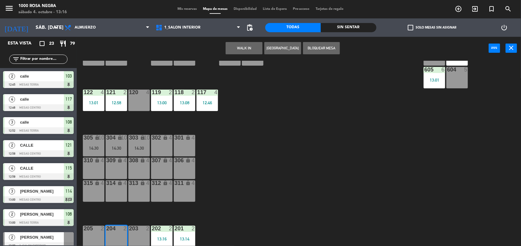
click at [255, 46] on button "WALK IN" at bounding box center [243, 48] width 37 height 12
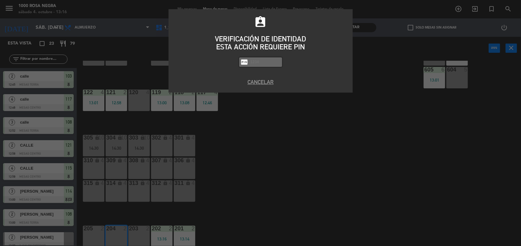
click at [271, 63] on input "text" at bounding box center [265, 62] width 31 height 7
type input "2492"
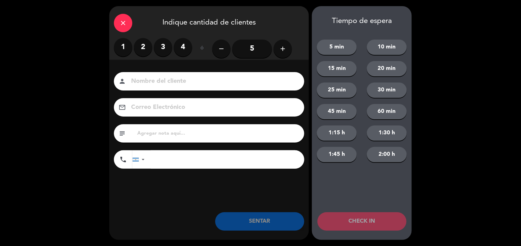
click at [183, 51] on label "4" at bounding box center [183, 47] width 18 height 18
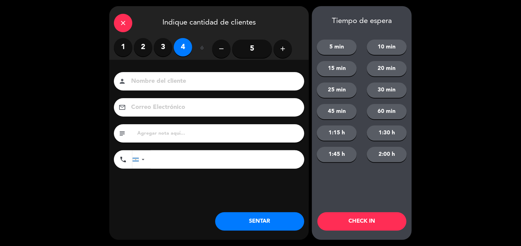
click at [147, 79] on input at bounding box center [213, 81] width 166 height 11
type input "CALLE"
click at [278, 223] on button "SENTAR" at bounding box center [259, 221] width 89 height 18
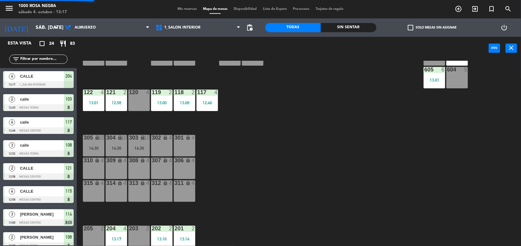
click at [309, 163] on div "116 4 13:00 115 4 12:59 114 3 13:00 113 3 13:10 112 2 13:09 111 4 110 lock 4 10…" at bounding box center [301, 154] width 439 height 186
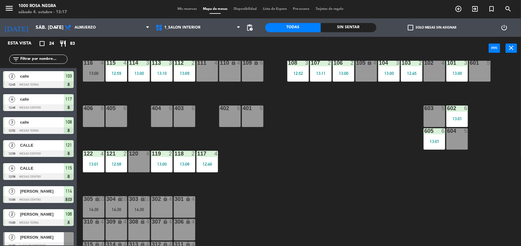
scroll to position [0, 0]
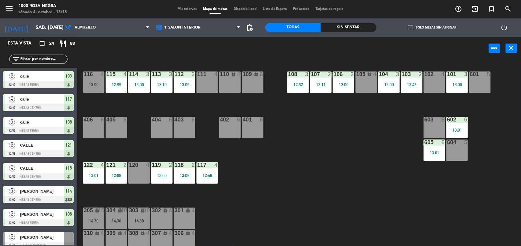
click at [193, 9] on span "Mis reservas" at bounding box center [186, 8] width 25 height 3
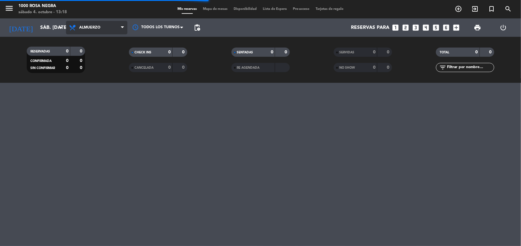
click at [111, 28] on span "Almuerzo" at bounding box center [96, 27] width 61 height 13
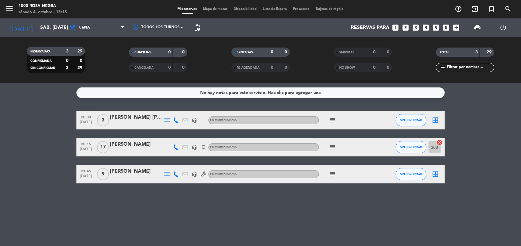
click at [56, 116] on bookings-row "20:00 [DATE] 3 [PERSON_NAME] [PERSON_NAME] //MACRO headset_mic Sin menú asignad…" at bounding box center [260, 147] width 521 height 72
click at [261, 221] on div "No hay notas para este servicio. Haz clic para agregar una 20:00 [DATE] 3 [PERS…" at bounding box center [260, 164] width 521 height 163
click at [108, 27] on span "Cena" at bounding box center [96, 27] width 61 height 13
click at [102, 53] on div "menu 1000 [PERSON_NAME] Negra sábado 4. octubre - 13:19 Mis reservas Mapa de me…" at bounding box center [260, 41] width 521 height 83
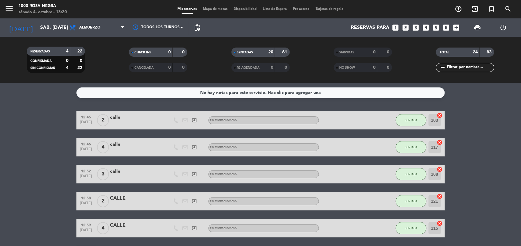
click at [217, 11] on span "Mapa de mesas" at bounding box center [215, 8] width 31 height 3
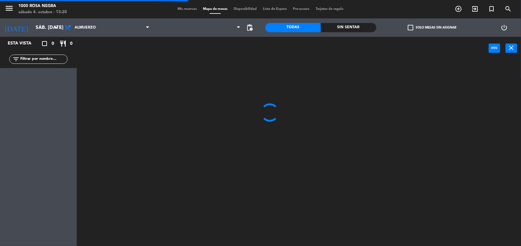
click at [183, 84] on div at bounding box center [301, 154] width 439 height 186
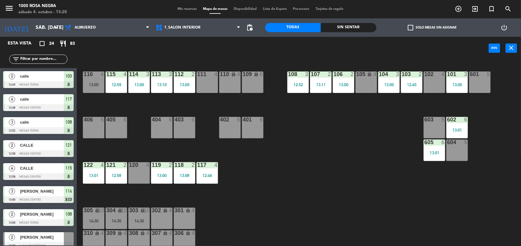
click at [302, 187] on div "116 4 13:00 115 4 12:59 114 3 13:00 113 3 13:10 112 2 13:09 111 4 110 lock 4 10…" at bounding box center [301, 154] width 439 height 186
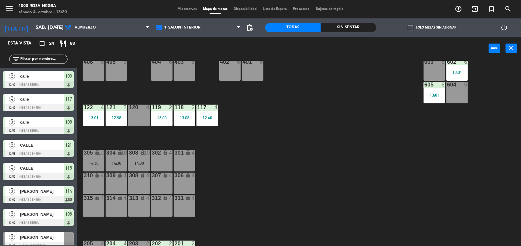
scroll to position [73, 0]
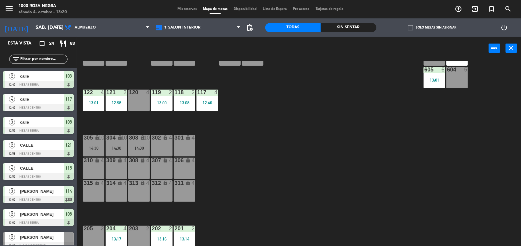
click at [141, 234] on div "203 2" at bounding box center [138, 236] width 21 height 21
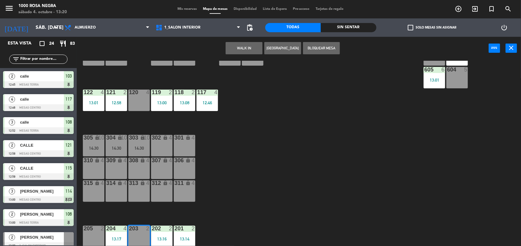
click at [250, 44] on button "WALK IN" at bounding box center [243, 48] width 37 height 12
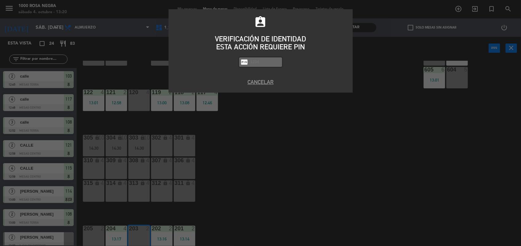
click at [256, 62] on input "text" at bounding box center [265, 62] width 31 height 7
type input "2492"
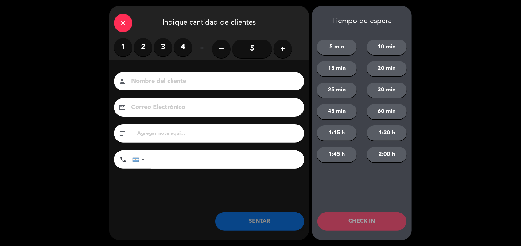
click at [141, 41] on label "2" at bounding box center [143, 47] width 18 height 18
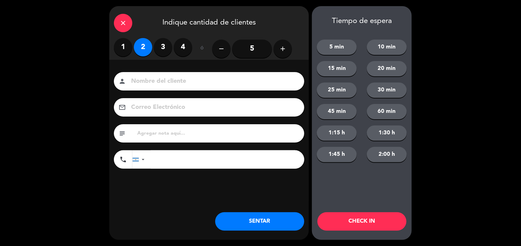
click at [139, 85] on input at bounding box center [213, 81] width 166 height 11
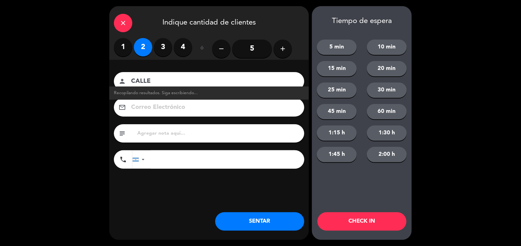
type input "CALLE"
click at [295, 222] on button "SENTAR" at bounding box center [259, 221] width 89 height 18
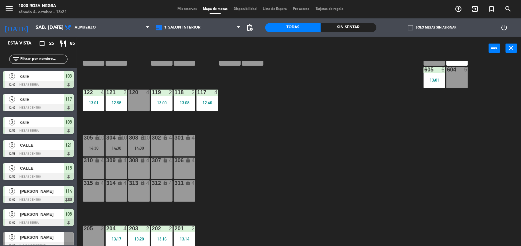
click at [302, 187] on div "116 4 13:00 115 4 12:59 114 3 13:00 113 3 13:10 112 2 13:09 111 4 110 lock 4 10…" at bounding box center [301, 154] width 439 height 186
click at [304, 175] on div "116 4 13:00 115 4 12:59 114 3 13:00 113 3 13:10 112 2 13:09 111 4 110 lock 4 10…" at bounding box center [301, 154] width 439 height 186
click at [238, 161] on div "116 4 13:00 115 4 12:59 114 3 13:00 113 3 13:10 112 2 13:09 111 4 110 lock 4 10…" at bounding box center [301, 154] width 439 height 186
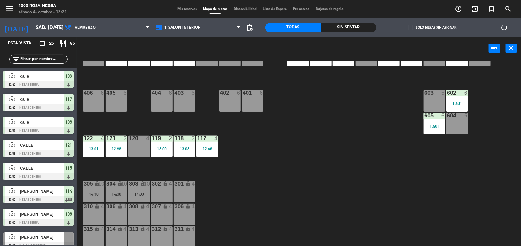
scroll to position [0, 0]
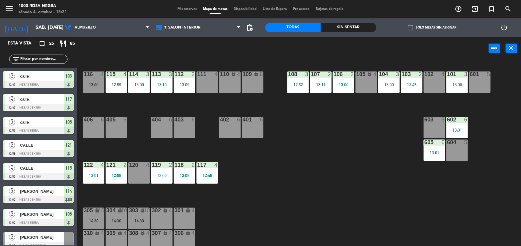
click at [322, 170] on div "116 4 13:00 115 4 12:59 114 3 13:00 113 3 13:10 112 2 13:09 111 4 110 lock 4 10…" at bounding box center [301, 154] width 439 height 186
click at [189, 7] on span "Mis reservas" at bounding box center [186, 8] width 25 height 3
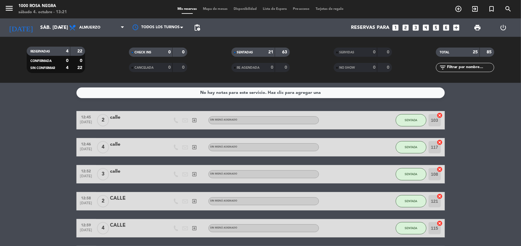
click at [404, 26] on icon "looks_two" at bounding box center [405, 28] width 8 height 8
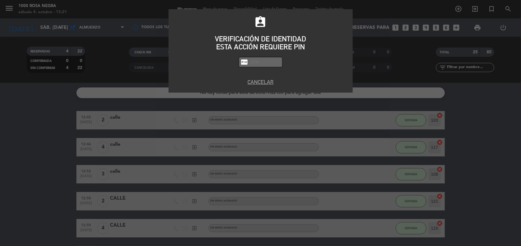
click at [260, 59] on input "text" at bounding box center [265, 62] width 31 height 7
type input "2492"
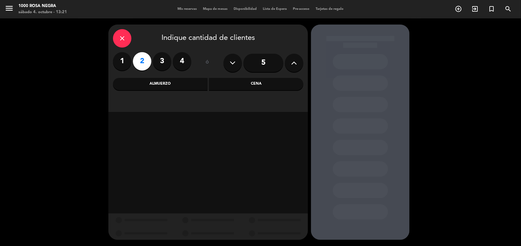
click at [250, 80] on div "Cena" at bounding box center [256, 84] width 94 height 12
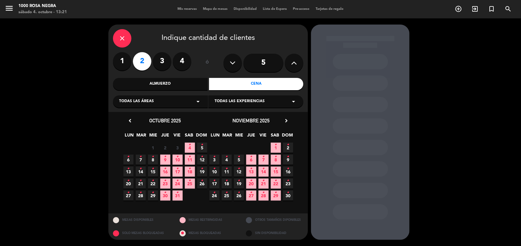
click at [191, 149] on span "4 •" at bounding box center [190, 148] width 10 height 10
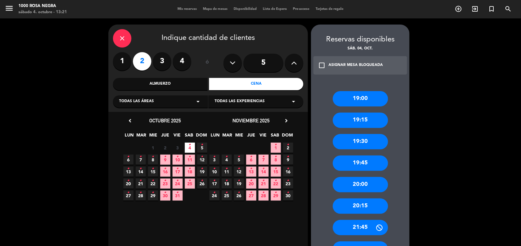
click at [378, 193] on div "19:00 19:15 19:30 19:45 20:00 20:15 21:45 22:15 22:45" at bounding box center [360, 182] width 98 height 206
click at [379, 189] on div "20:00" at bounding box center [360, 184] width 55 height 15
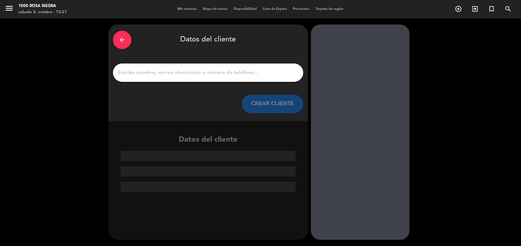
click at [195, 73] on input "1" at bounding box center [207, 72] width 181 height 9
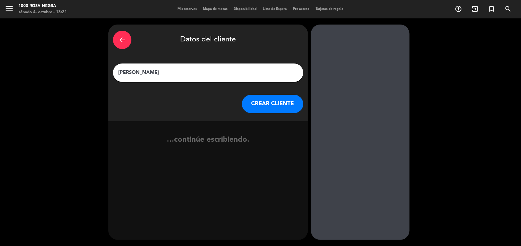
type input "[PERSON_NAME]"
click at [289, 106] on button "CREAR CLIENTE" at bounding box center [272, 104] width 61 height 18
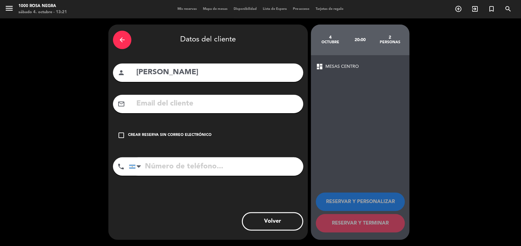
click at [123, 133] on icon "check_box_outline_blank" at bounding box center [120, 135] width 7 height 7
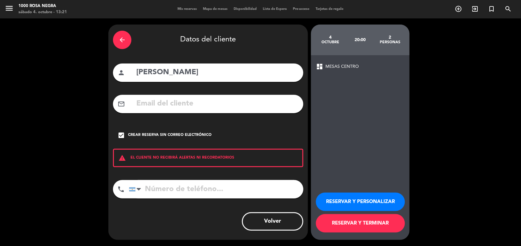
click at [156, 188] on input "tel" at bounding box center [216, 189] width 174 height 18
type input "1124181564"
click at [381, 199] on button "RESERVAR Y PERSONALIZAR" at bounding box center [360, 202] width 89 height 18
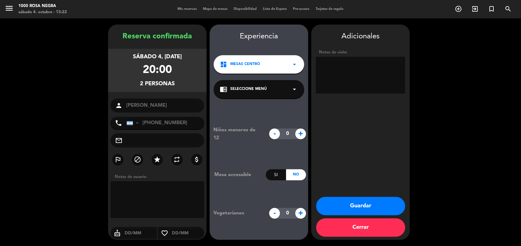
drag, startPoint x: 387, startPoint y: 211, endPoint x: 340, endPoint y: 209, distance: 47.9
click at [340, 209] on button "Guardar" at bounding box center [360, 206] width 89 height 18
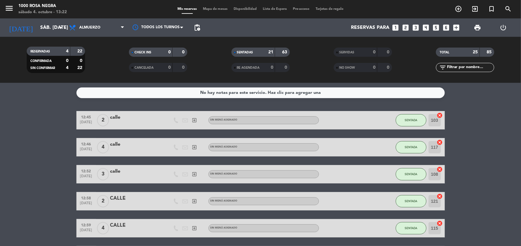
click at [215, 9] on span "Mapa de mesas" at bounding box center [215, 8] width 31 height 3
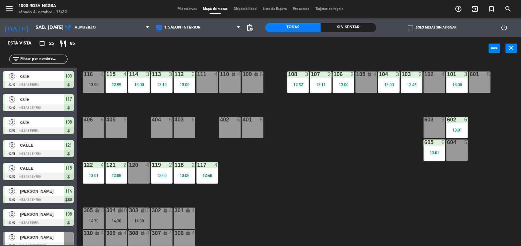
click at [316, 183] on div "116 4 13:00 115 4 12:59 114 3 13:00 113 3 13:10 112 2 13:09 111 4 110 lock 4 10…" at bounding box center [301, 154] width 439 height 186
click at [298, 168] on div "116 4 13:00 115 4 12:59 114 3 13:00 113 3 13:10 112 2 13:09 111 4 110 lock 4 10…" at bounding box center [301, 154] width 439 height 186
click at [62, 57] on input "text" at bounding box center [44, 59] width 48 height 7
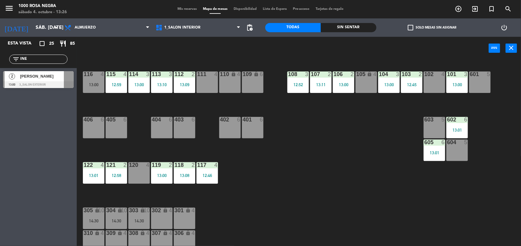
type input "INE"
click at [45, 82] on div at bounding box center [38, 84] width 71 height 7
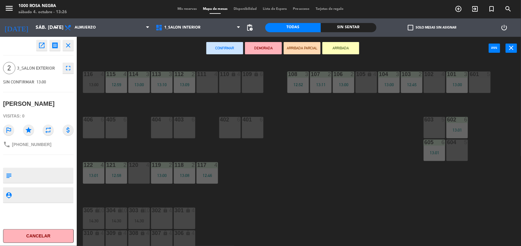
click at [203, 82] on div "111 4" at bounding box center [206, 81] width 21 height 21
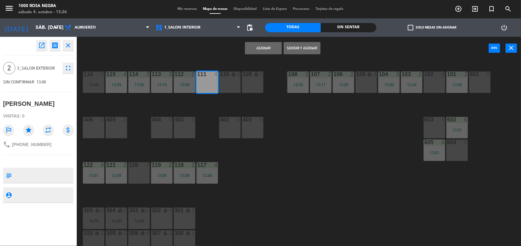
click at [263, 50] on button "Asignar" at bounding box center [263, 48] width 37 height 12
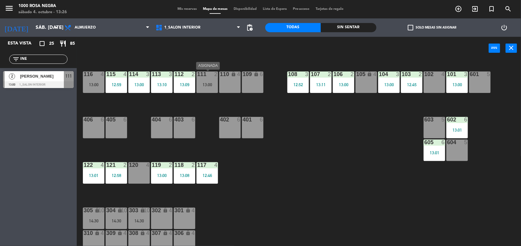
click at [209, 84] on div "13:00" at bounding box center [206, 85] width 21 height 4
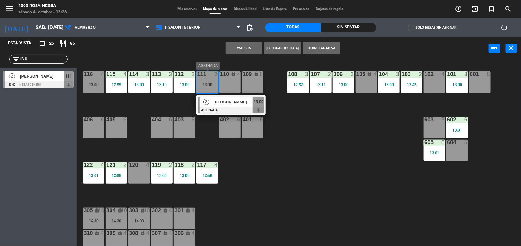
click at [243, 105] on span "[PERSON_NAME]" at bounding box center [233, 102] width 39 height 6
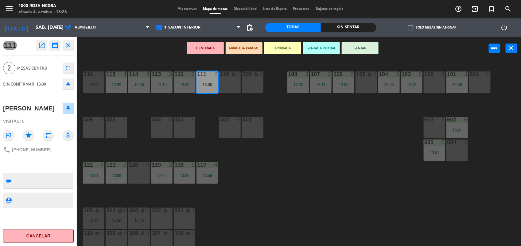
click at [360, 48] on button "SENTAR" at bounding box center [359, 48] width 37 height 12
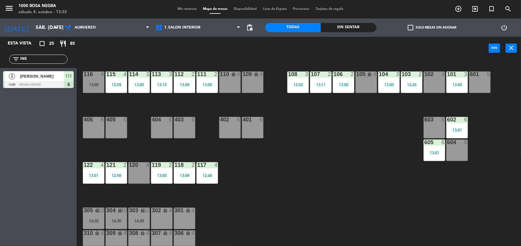
click at [330, 151] on div "116 4 13:00 115 4 12:59 114 3 13:00 113 3 13:10 112 2 13:09 111 2 13:00 110 loc…" at bounding box center [301, 154] width 439 height 186
click at [49, 60] on input "INE" at bounding box center [44, 59] width 48 height 7
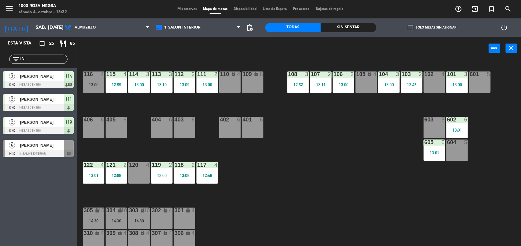
type input "I"
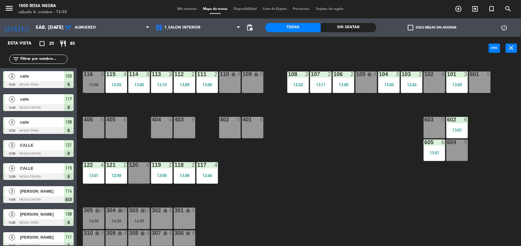
click at [330, 164] on div "116 4 13:00 115 4 12:59 114 3 13:00 113 3 13:10 112 2 13:09 111 2 13:00 110 loc…" at bounding box center [301, 154] width 439 height 186
click at [357, 179] on div "116 4 13:00 115 4 12:59 114 3 13:00 113 3 13:10 112 2 13:09 111 2 13:00 110 loc…" at bounding box center [301, 154] width 439 height 186
click at [281, 159] on div "116 4 13:00 115 4 12:59 114 3 13:00 113 3 13:10 112 2 13:09 111 2 13:00 110 loc…" at bounding box center [301, 154] width 439 height 186
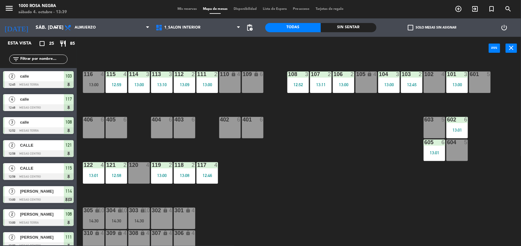
click at [177, 220] on div "301 lock 4" at bounding box center [184, 218] width 21 height 21
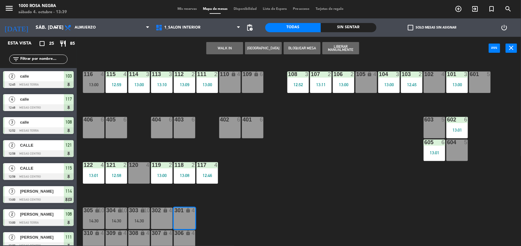
click at [164, 217] on div "302 lock 4" at bounding box center [161, 218] width 21 height 21
click at [233, 45] on button "WALK IN" at bounding box center [224, 48] width 37 height 12
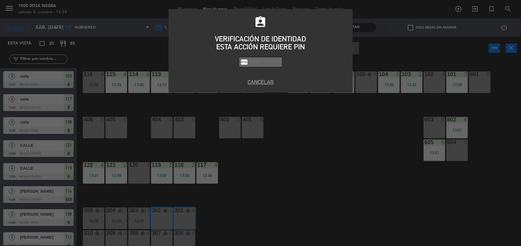
click at [257, 62] on input "text" at bounding box center [265, 62] width 31 height 7
type input "2492"
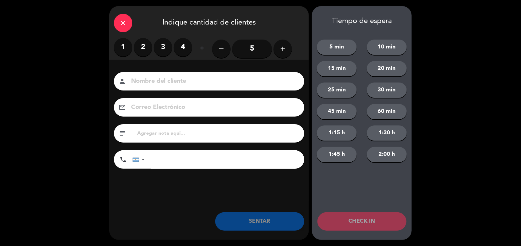
click at [286, 56] on button "add" at bounding box center [282, 49] width 18 height 18
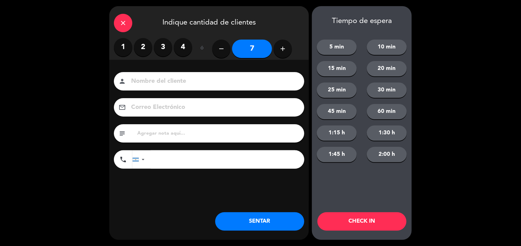
click at [286, 56] on button "add" at bounding box center [282, 49] width 18 height 18
click at [220, 50] on icon "remove" at bounding box center [221, 48] width 7 height 7
type input "7"
click at [181, 82] on input at bounding box center [213, 81] width 166 height 11
type input "CALLE"
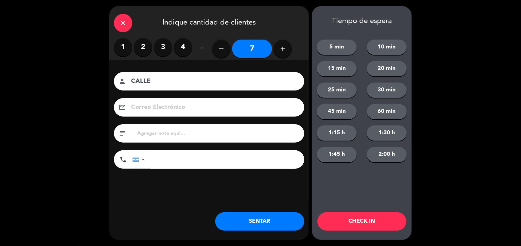
click at [281, 215] on button "SENTAR" at bounding box center [259, 221] width 89 height 18
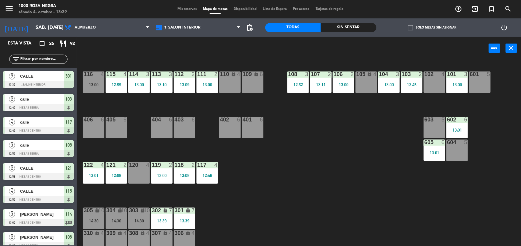
click at [298, 191] on div "116 4 13:00 115 4 12:59 114 3 13:00 113 3 13:10 112 2 13:09 111 2 13:00 110 loc…" at bounding box center [301, 154] width 439 height 186
click at [318, 199] on div "116 4 13:00 115 4 12:59 114 3 13:00 113 3 13:10 112 2 13:09 111 2 13:00 110 loc…" at bounding box center [301, 154] width 439 height 186
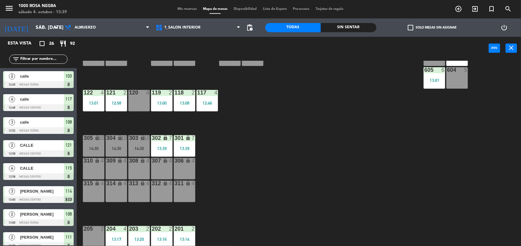
scroll to position [73, 0]
click at [318, 199] on div "116 4 13:00 115 4 12:59 114 3 13:00 113 3 13:10 112 2 13:09 111 2 13:00 110 loc…" at bounding box center [301, 154] width 439 height 186
click at [141, 108] on div "120 4" at bounding box center [138, 100] width 21 height 21
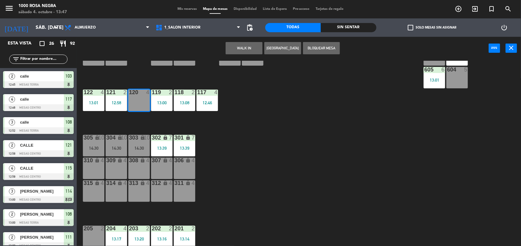
click at [248, 51] on button "WALK IN" at bounding box center [243, 48] width 37 height 12
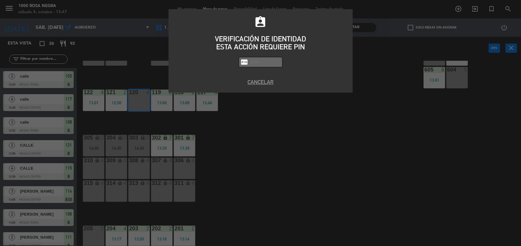
click at [261, 64] on input "text" at bounding box center [265, 62] width 31 height 7
type input "2492"
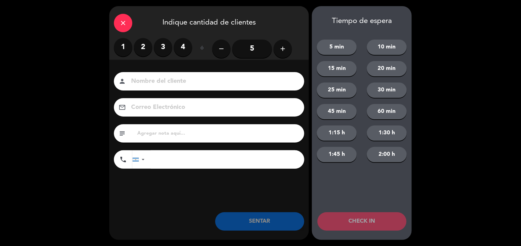
click at [160, 44] on label "3" at bounding box center [163, 47] width 18 height 18
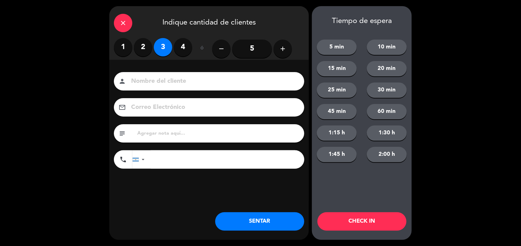
click at [141, 77] on input at bounding box center [213, 81] width 166 height 11
type input "CALLE"
click at [261, 222] on button "SENTAR" at bounding box center [259, 221] width 89 height 18
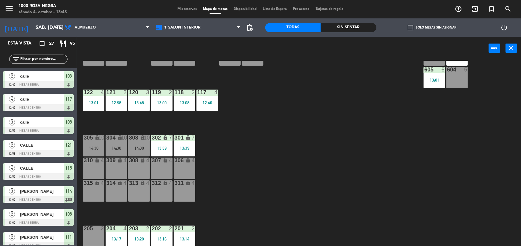
click at [298, 188] on div "116 4 13:00 115 4 12:59 114 3 13:00 113 3 13:10 112 2 13:09 111 2 13:00 110 loc…" at bounding box center [301, 154] width 439 height 186
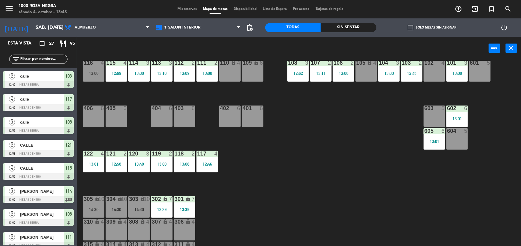
scroll to position [0, 0]
